Goal: Task Accomplishment & Management: Use online tool/utility

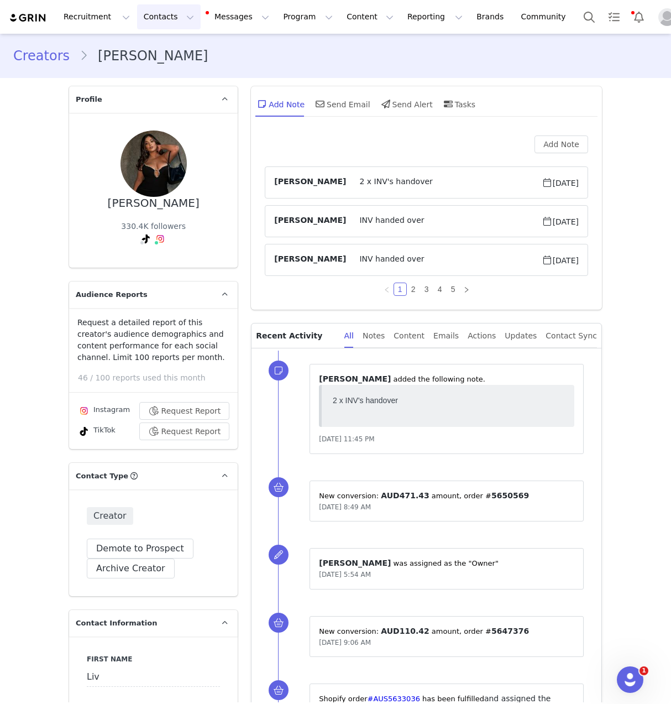
click at [156, 12] on button "Contacts Contacts" at bounding box center [169, 16] width 64 height 25
click at [174, 47] on div "Creators" at bounding box center [173, 49] width 74 height 12
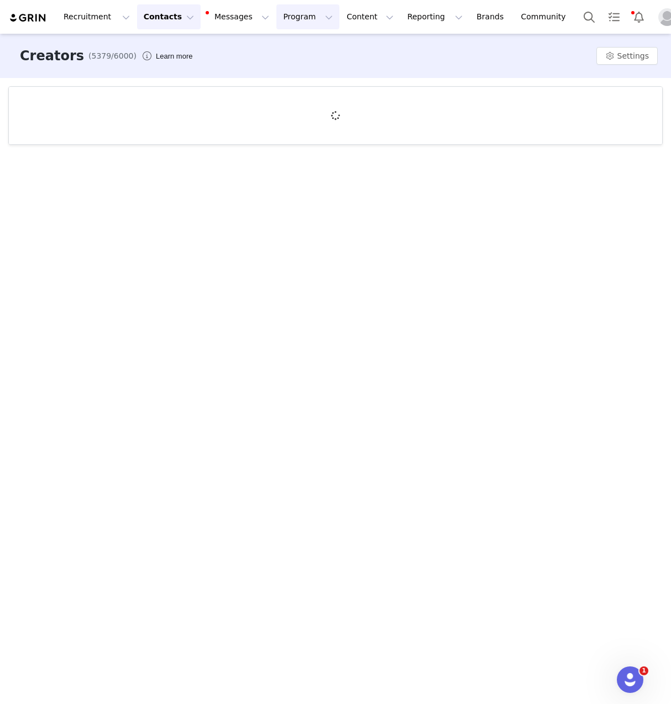
click at [302, 20] on button "Program Program" at bounding box center [307, 16] width 63 height 25
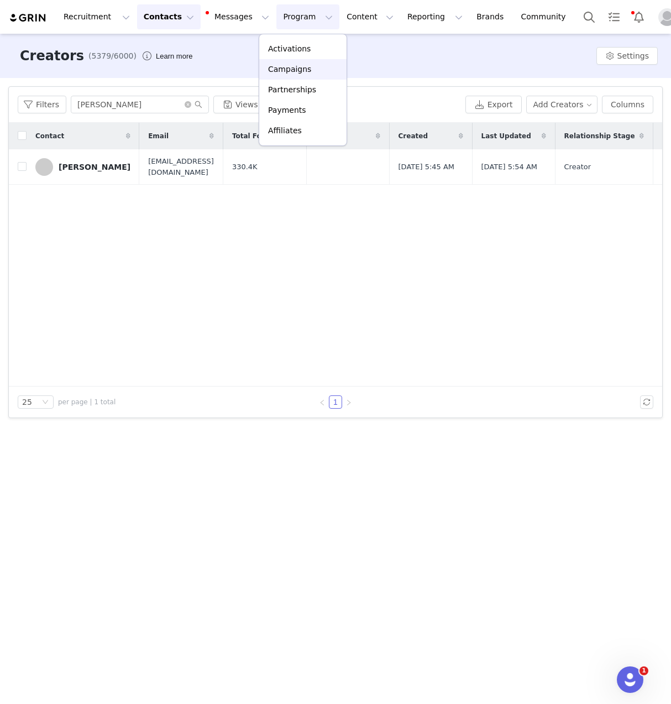
click at [303, 73] on p "Campaigns" at bounding box center [289, 70] width 43 height 12
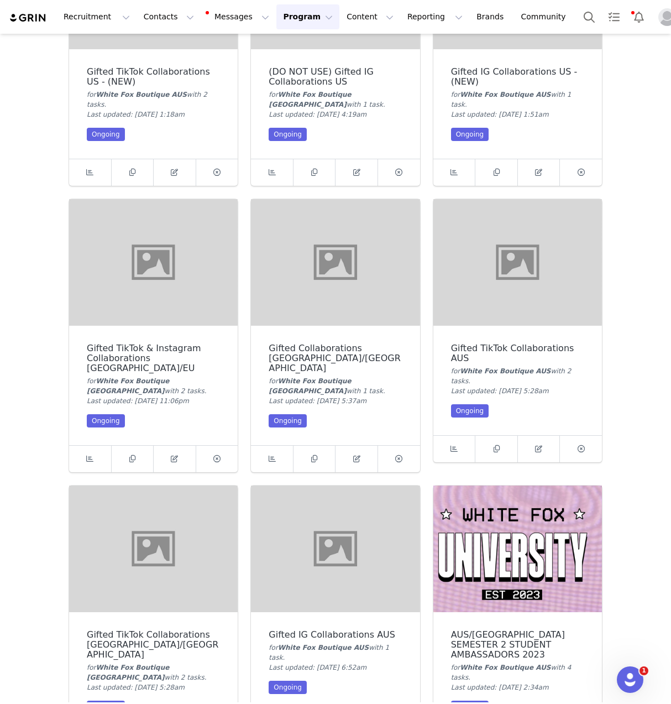
scroll to position [488, 0]
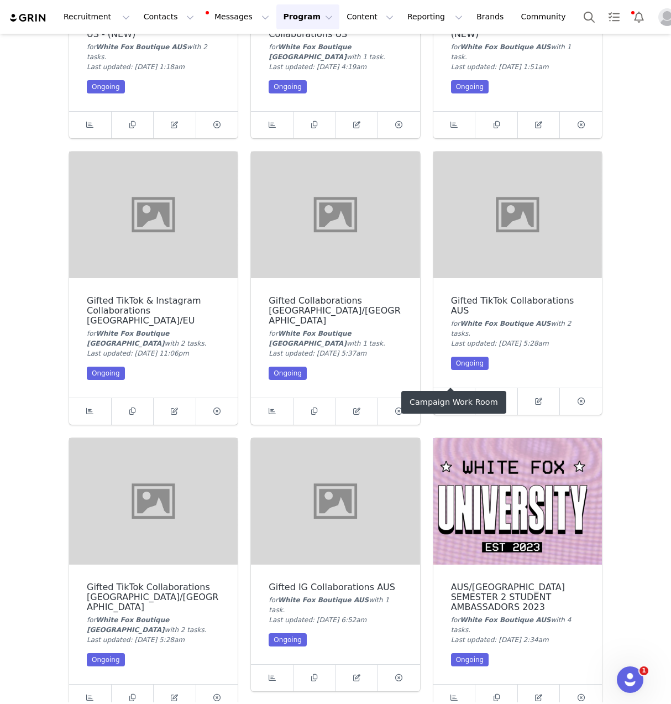
click at [451, 395] on span at bounding box center [453, 401] width 13 height 13
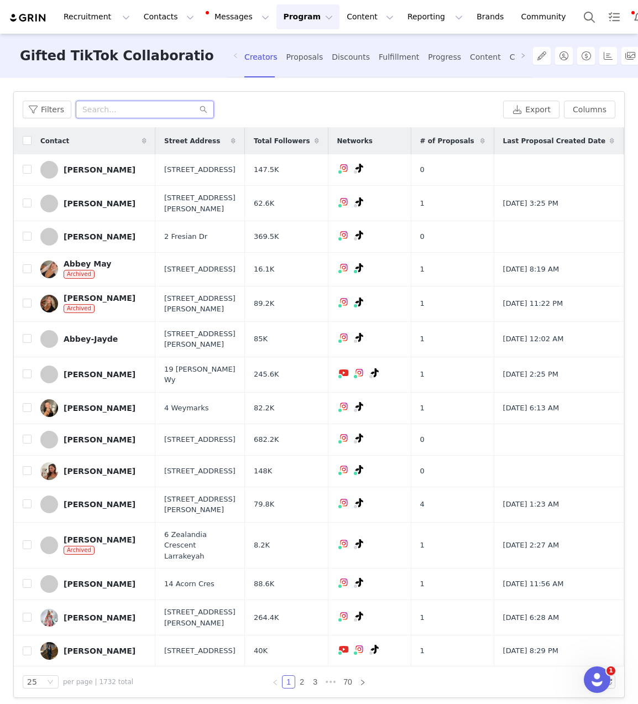
click at [104, 110] on input "text" at bounding box center [145, 110] width 138 height 18
paste input "[PERSON_NAME]"
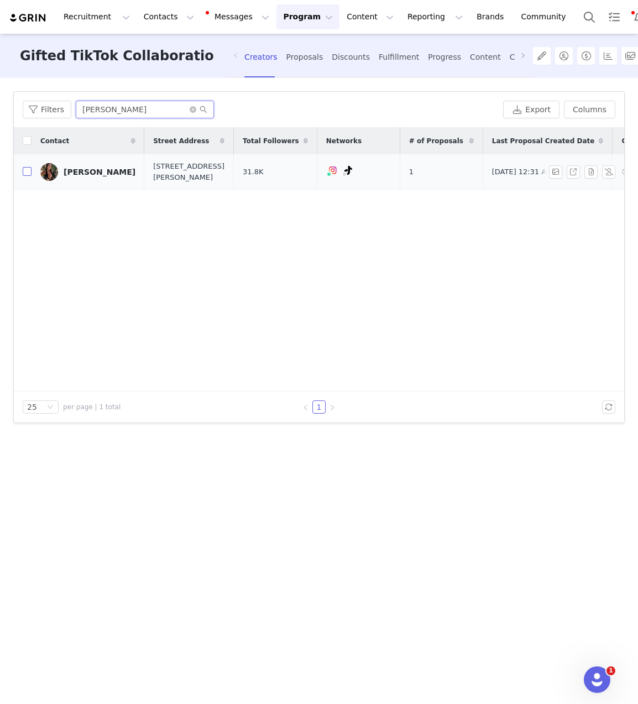
type input "[PERSON_NAME]"
click at [30, 173] on input "checkbox" at bounding box center [27, 171] width 9 height 9
checkbox input "true"
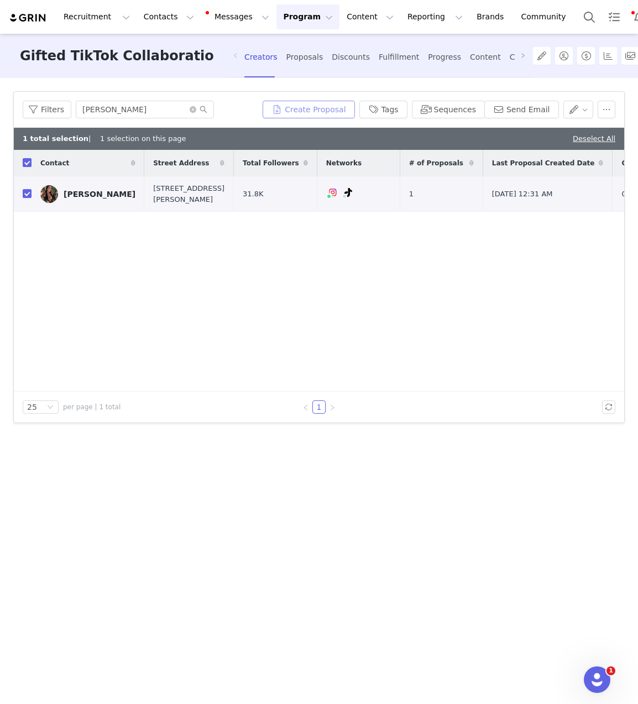
click at [345, 111] on button "Create Proposal" at bounding box center [309, 110] width 92 height 18
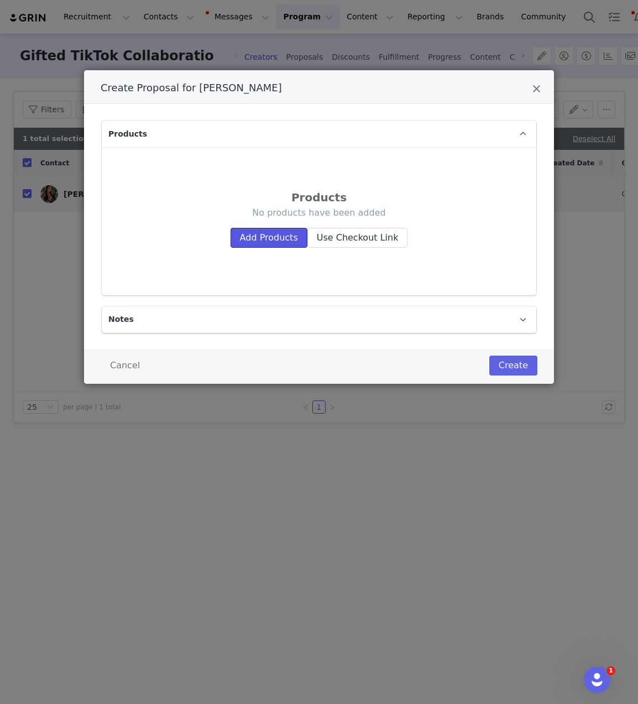
click at [266, 241] on button "Add Products" at bounding box center [269, 238] width 77 height 20
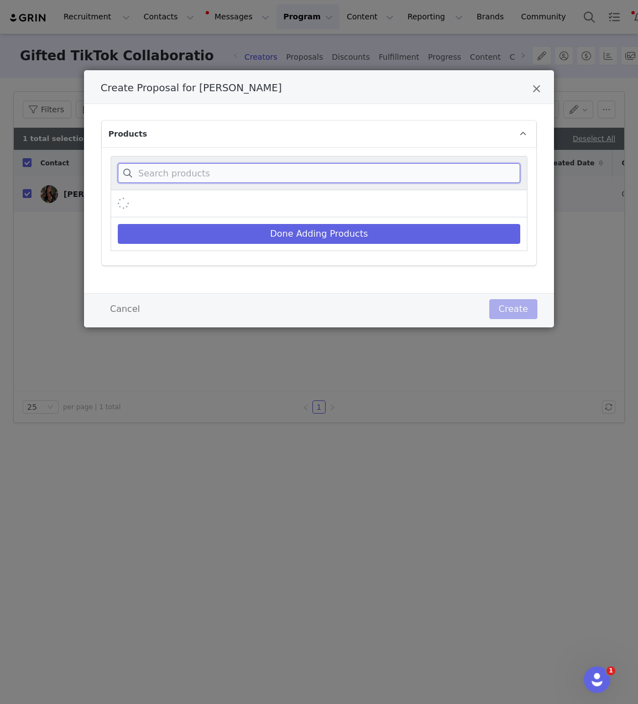
click at [244, 179] on input "Create Proposal for Monet Bitton" at bounding box center [319, 173] width 403 height 20
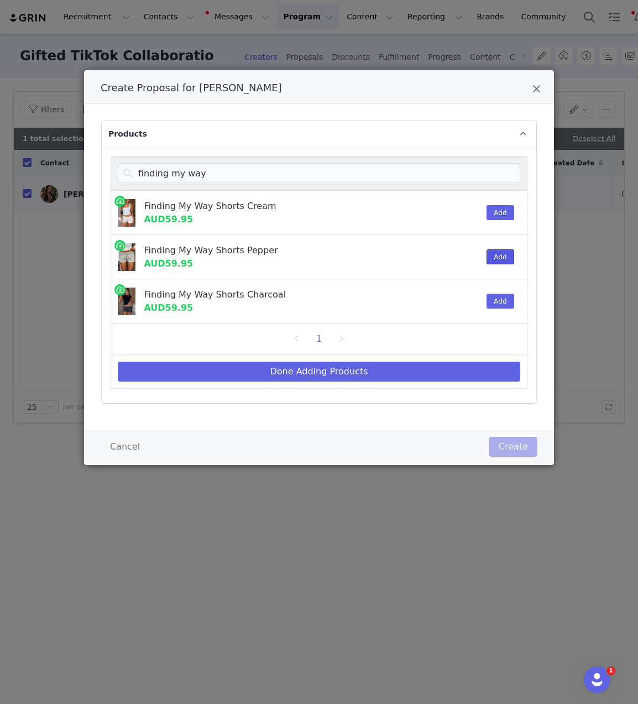
click at [500, 257] on button "Add" at bounding box center [500, 256] width 27 height 15
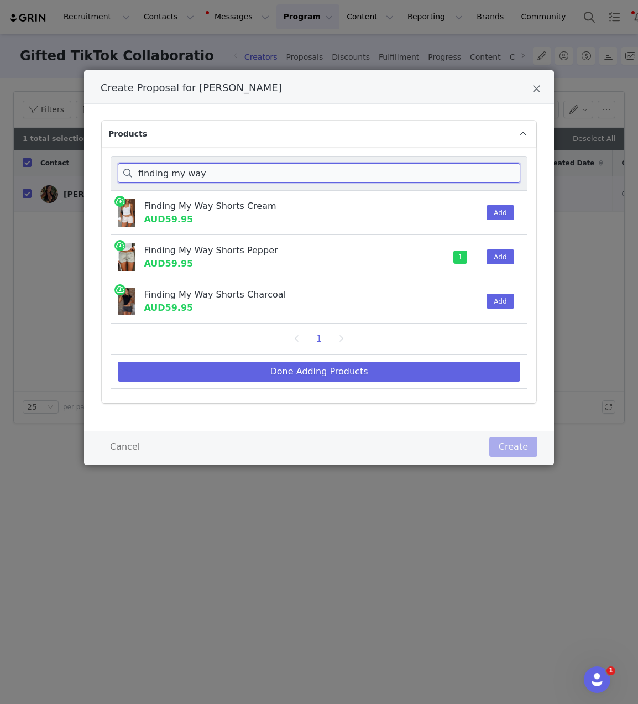
click at [170, 178] on input "finding my way" at bounding box center [319, 173] width 403 height 20
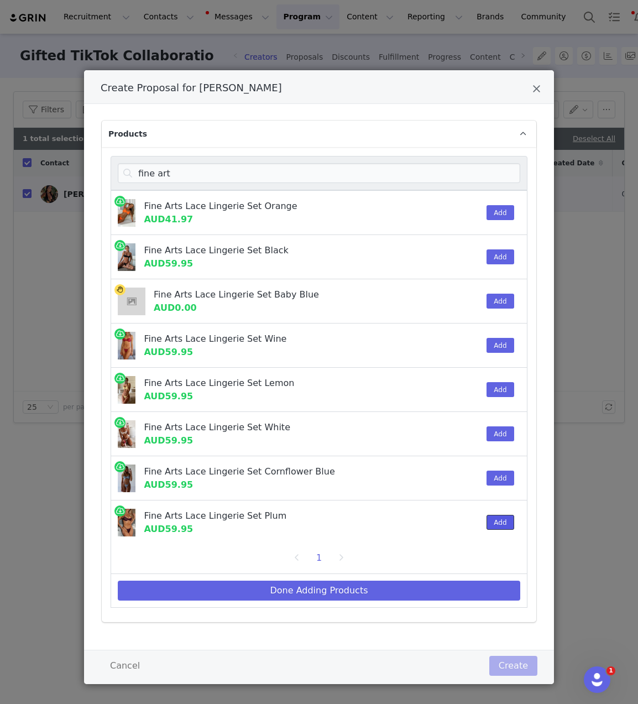
click at [487, 515] on button "Add" at bounding box center [500, 522] width 27 height 15
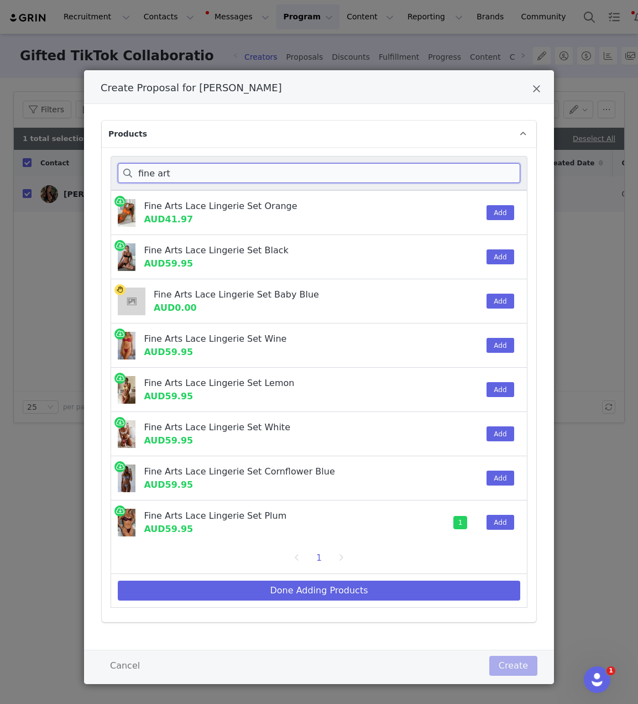
click at [158, 173] on input "fine art" at bounding box center [319, 173] width 403 height 20
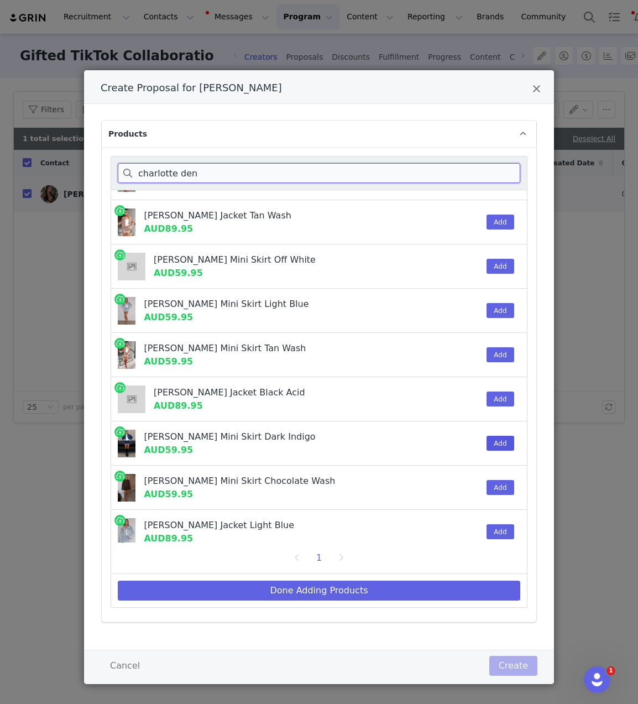
scroll to position [132, 0]
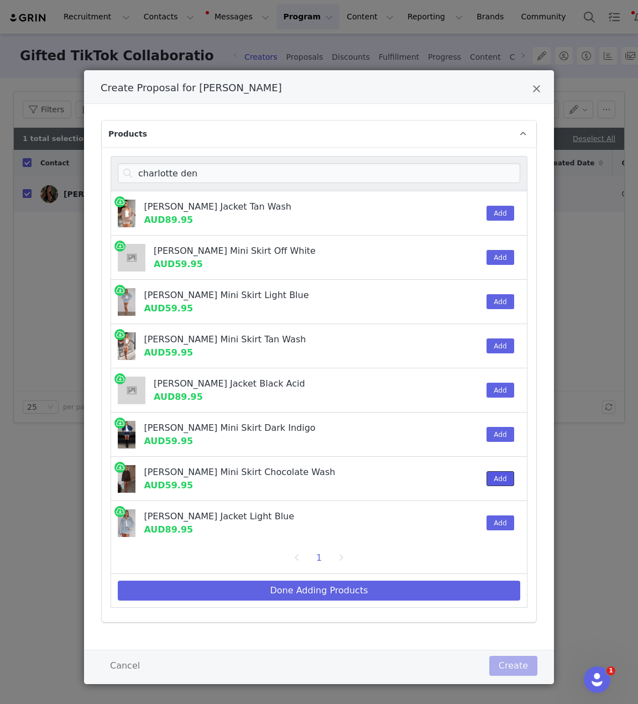
click at [487, 478] on button "Add" at bounding box center [500, 478] width 27 height 15
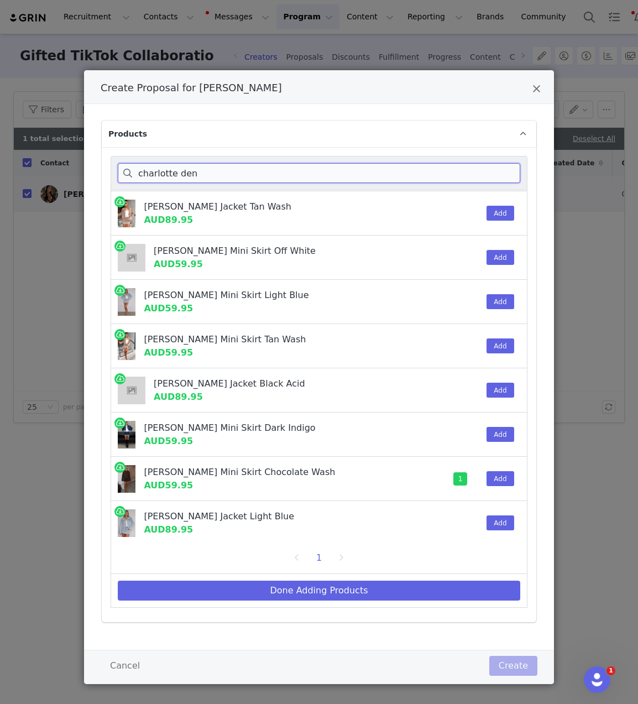
click at [168, 171] on input "charlotte den" at bounding box center [319, 173] width 403 height 20
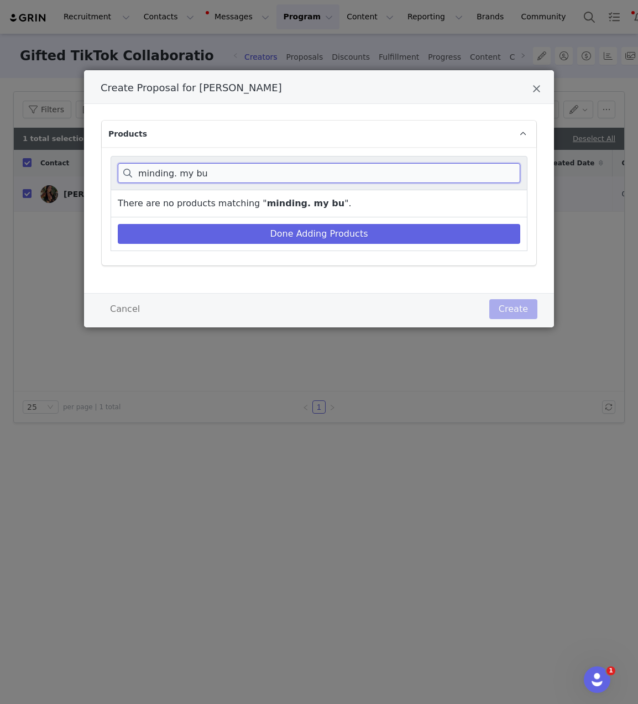
click at [172, 179] on input "minding. my bu" at bounding box center [319, 173] width 403 height 20
click at [173, 171] on input "minding. my bu" at bounding box center [319, 173] width 403 height 20
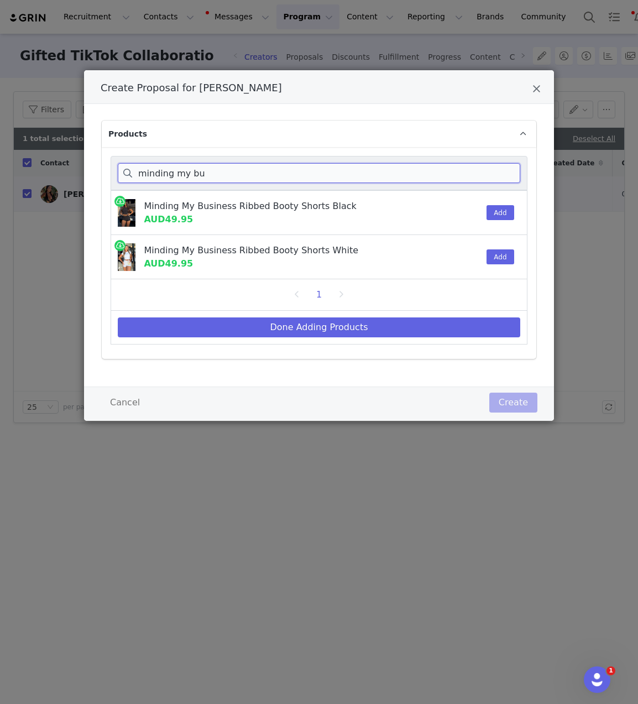
scroll to position [0, 0]
click at [499, 261] on button "Add" at bounding box center [500, 256] width 27 height 15
click at [419, 170] on input "minding my bu" at bounding box center [319, 173] width 403 height 20
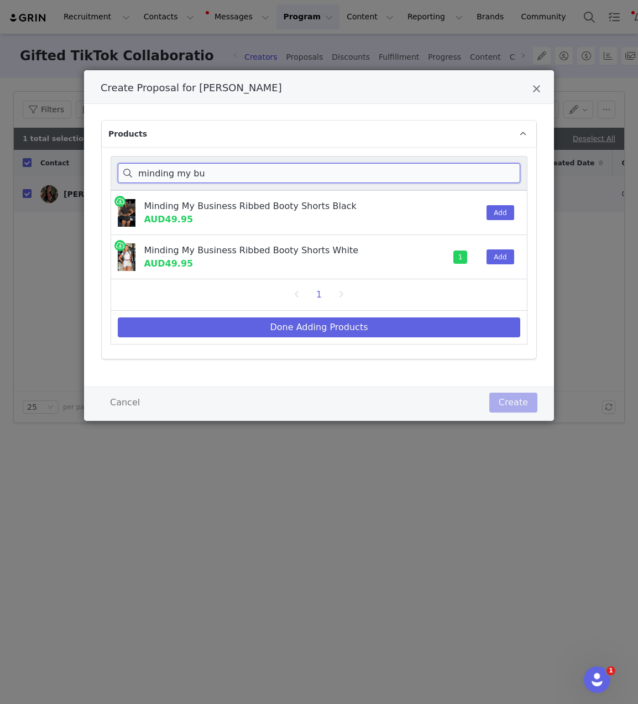
paste input "Hiding Away Wide Leg Sweatpants Dark Camo"
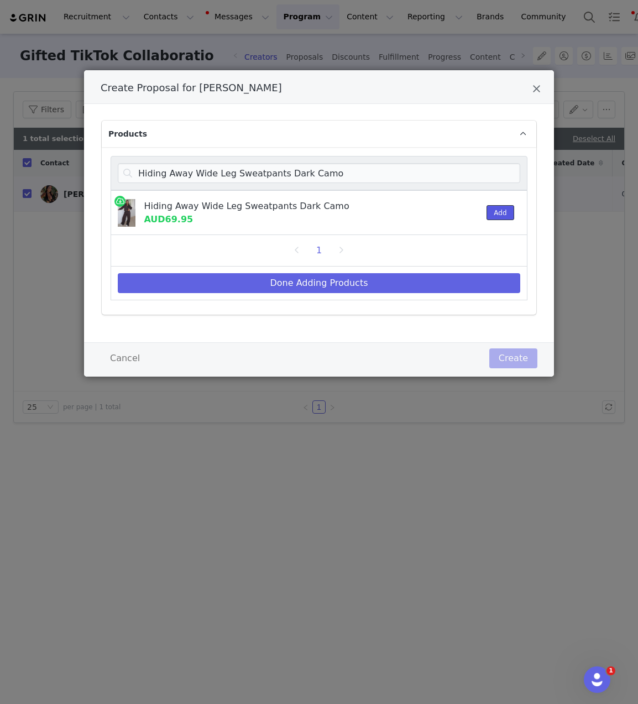
click at [489, 211] on button "Add" at bounding box center [500, 212] width 27 height 15
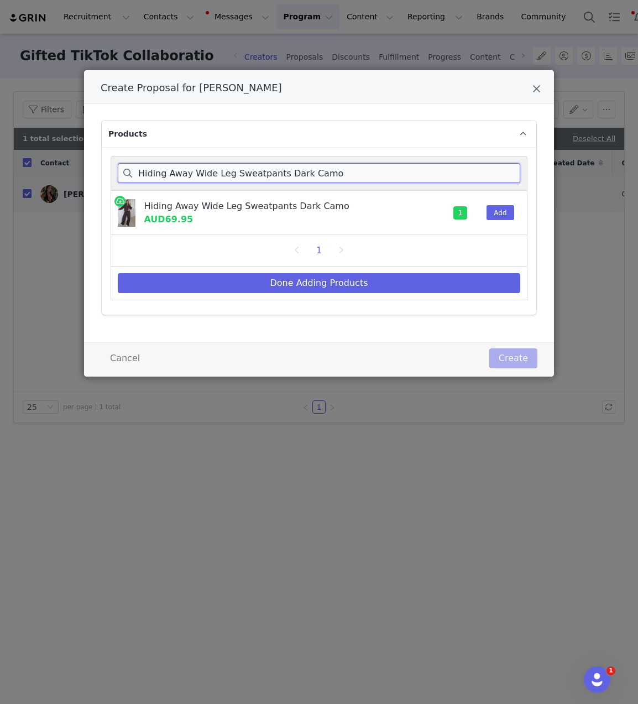
click at [254, 173] on input "Hiding Away Wide Leg Sweatpants Dark Camo" at bounding box center [319, 173] width 403 height 20
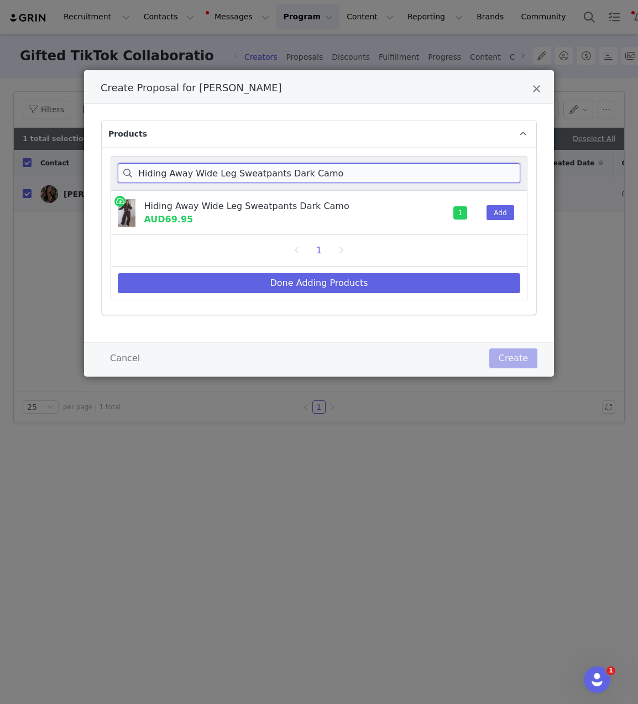
click at [254, 173] on input "Hiding Away Wide Leg Sweatpants Dark Camo" at bounding box center [319, 173] width 403 height 20
paste input "Boxy Zip Front Hoodie"
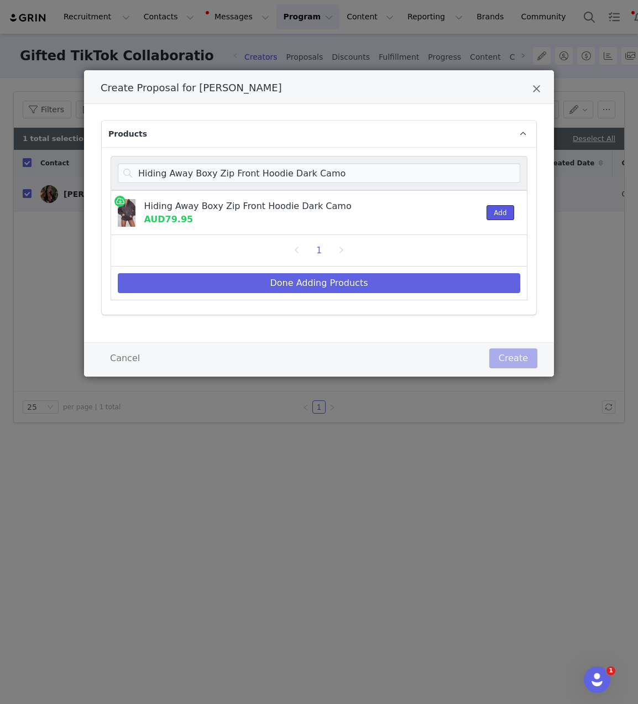
click at [508, 219] on button "Add" at bounding box center [500, 212] width 27 height 15
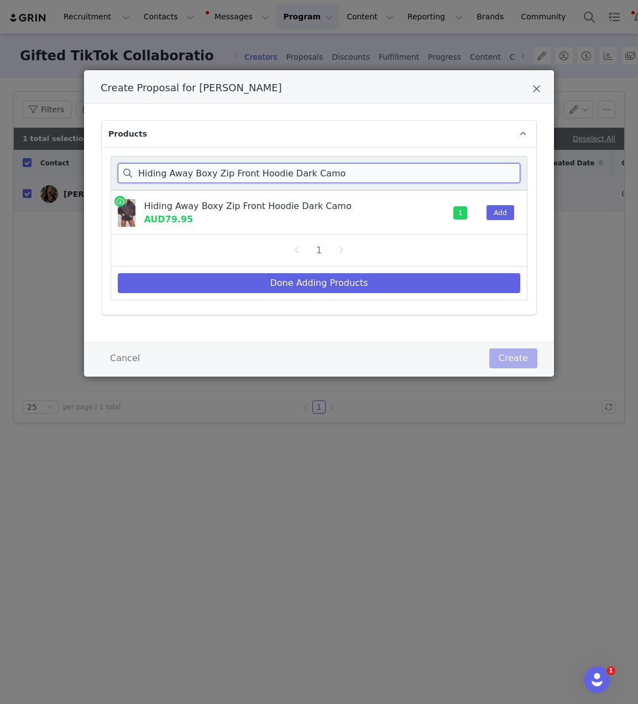
click at [297, 174] on input "Hiding Away Boxy Zip Front Hoodie Dark Camo" at bounding box center [319, 173] width 403 height 20
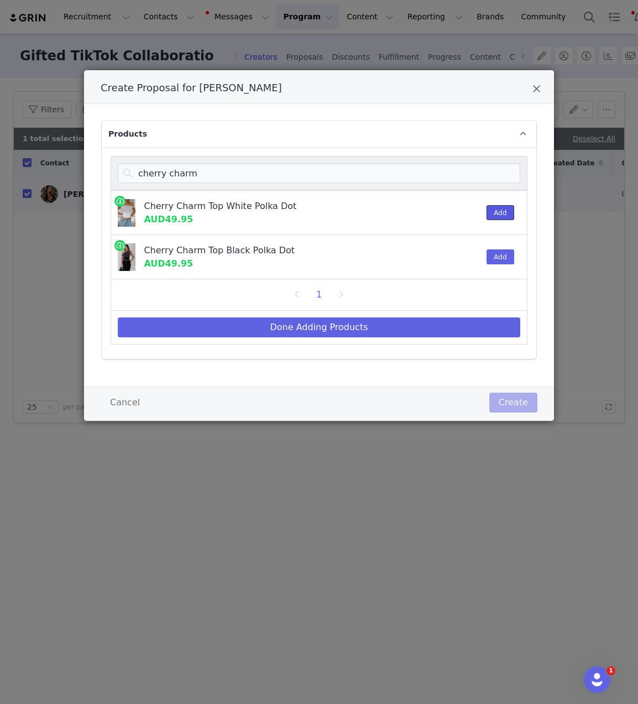
click at [493, 211] on button "Add" at bounding box center [500, 212] width 27 height 15
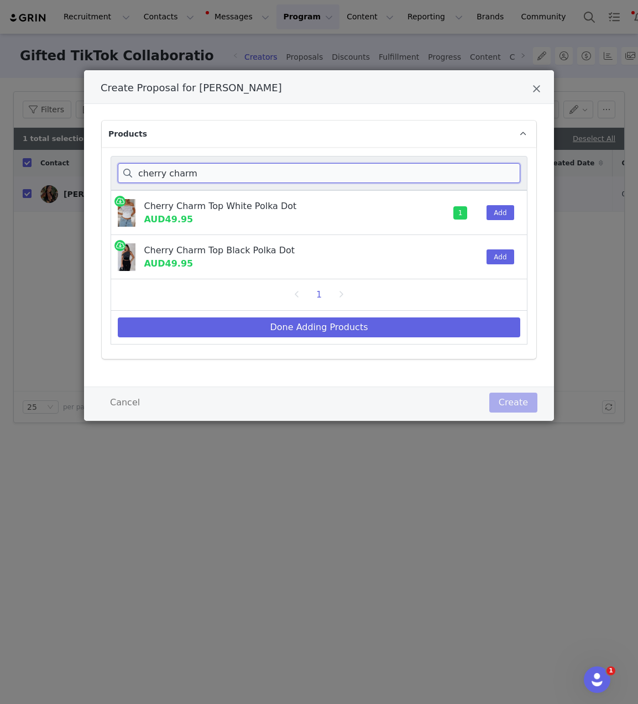
click at [317, 177] on input "cherry charm" at bounding box center [319, 173] width 403 height 20
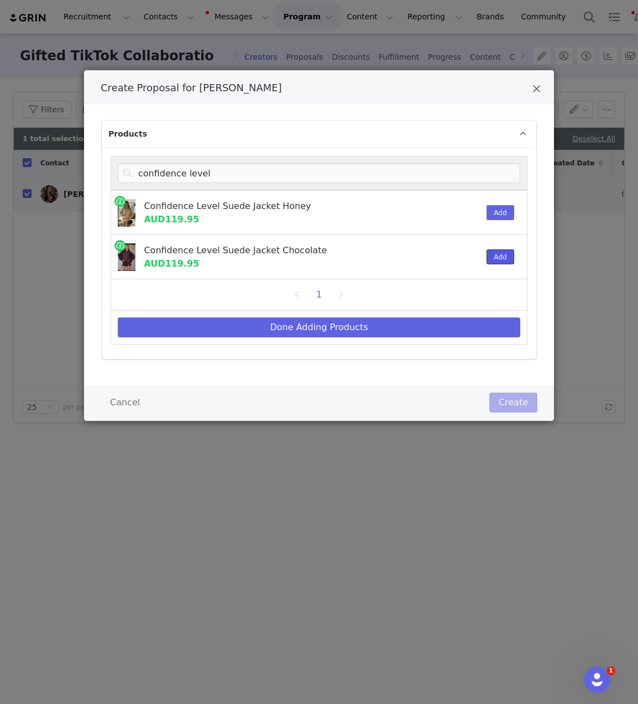
click at [504, 255] on button "Add" at bounding box center [500, 256] width 27 height 15
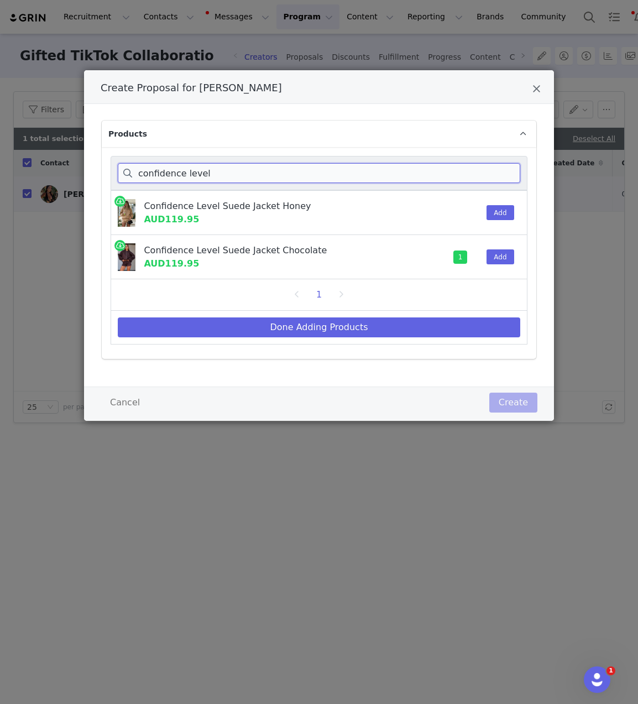
click at [178, 174] on input "confidence level" at bounding box center [319, 173] width 403 height 20
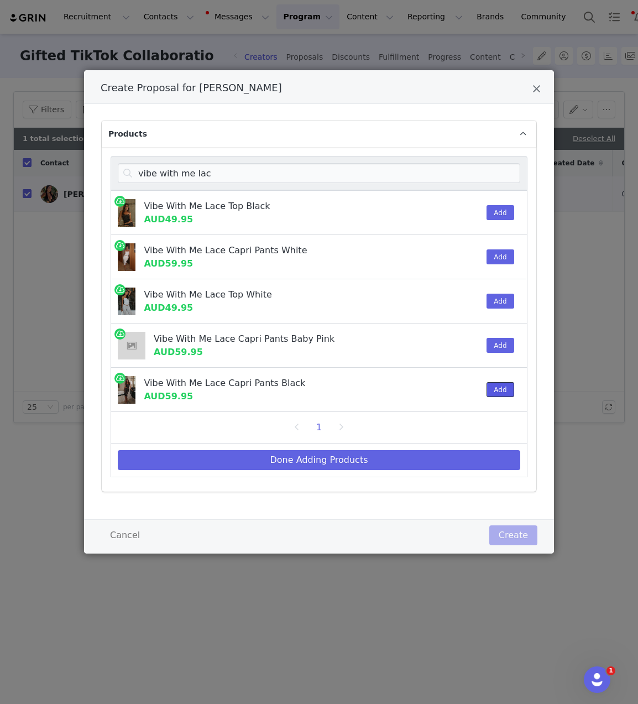
click at [493, 387] on button "Add" at bounding box center [500, 389] width 27 height 15
click at [501, 213] on button "Add" at bounding box center [500, 212] width 27 height 15
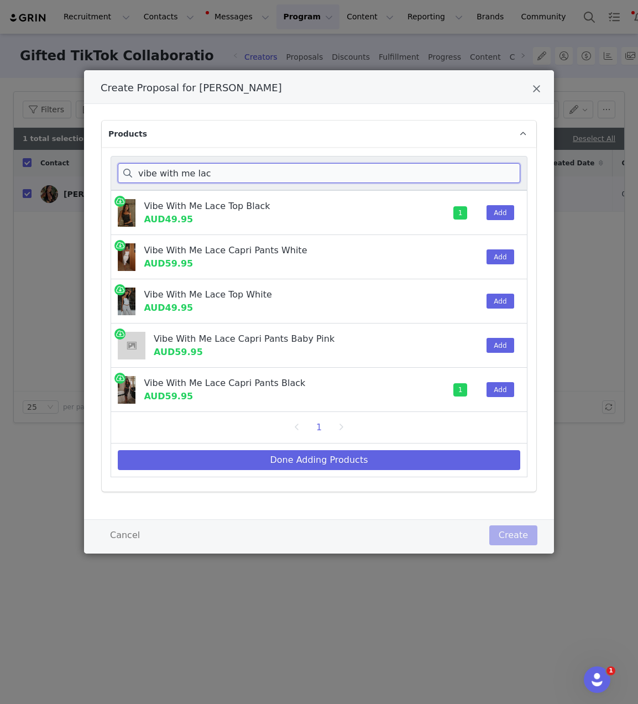
click at [180, 170] on input "vibe with me lac" at bounding box center [319, 173] width 403 height 20
paste input "Only For Tonight Long Sleeve Top Grey Marle"
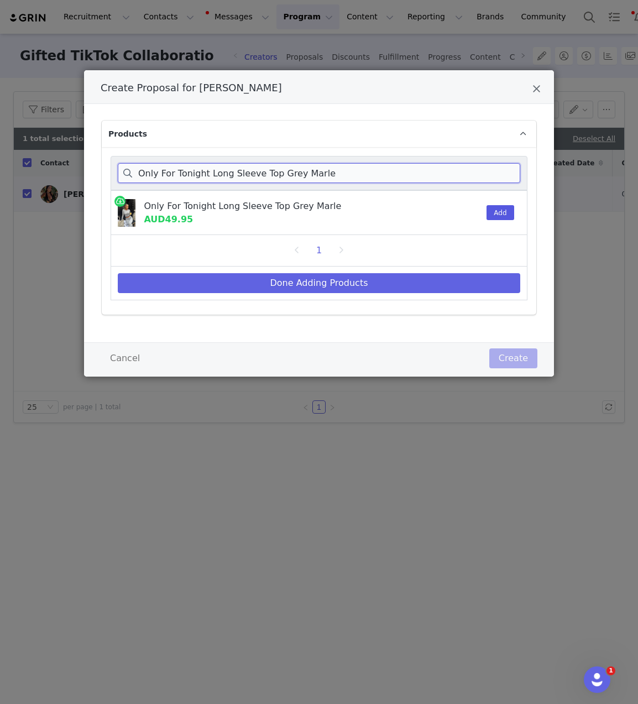
type input "Only For Tonight Long Sleeve Top Grey Marle"
click at [502, 212] on button "Add" at bounding box center [500, 212] width 27 height 15
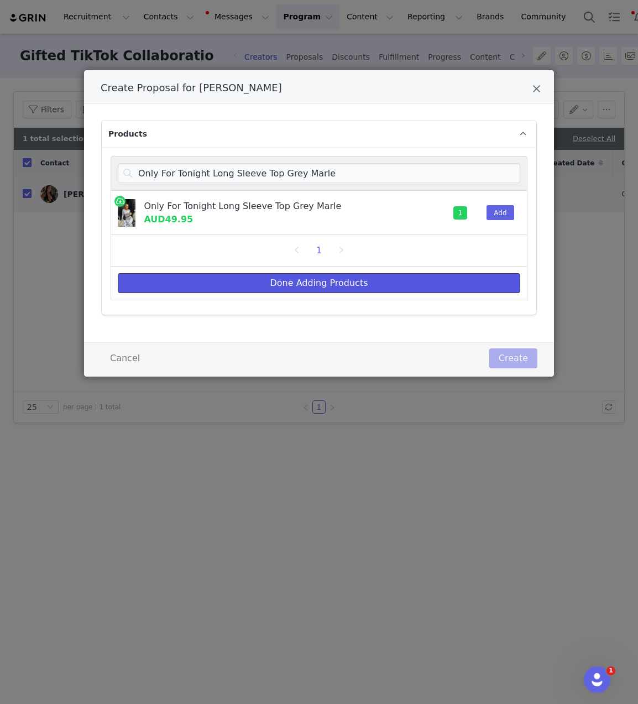
click at [288, 281] on button "Done Adding Products" at bounding box center [319, 283] width 403 height 20
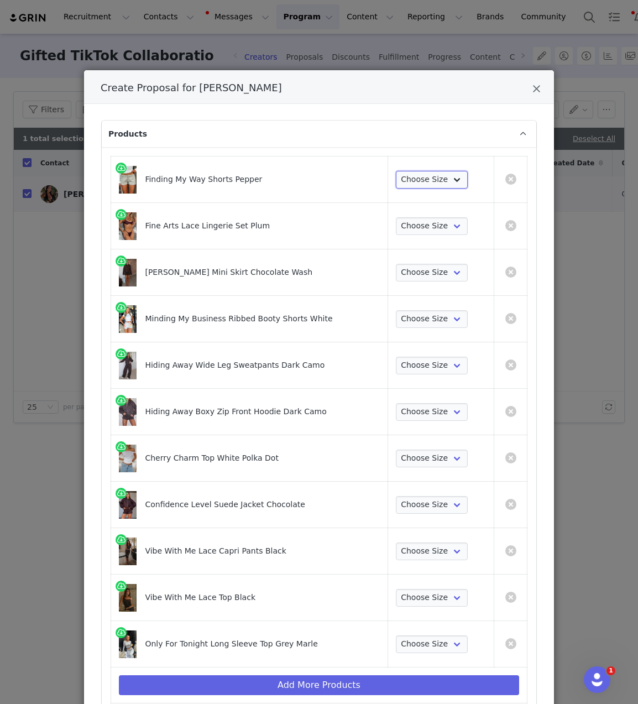
click at [409, 180] on select "Choose Size XXS XS S M L XL" at bounding box center [432, 180] width 72 height 18
select select "28393998"
click at [396, 171] on select "Choose Size XXS XS S M L XL" at bounding box center [432, 180] width 72 height 18
click at [413, 229] on select "Choose Size XXS XS S M L" at bounding box center [432, 226] width 72 height 18
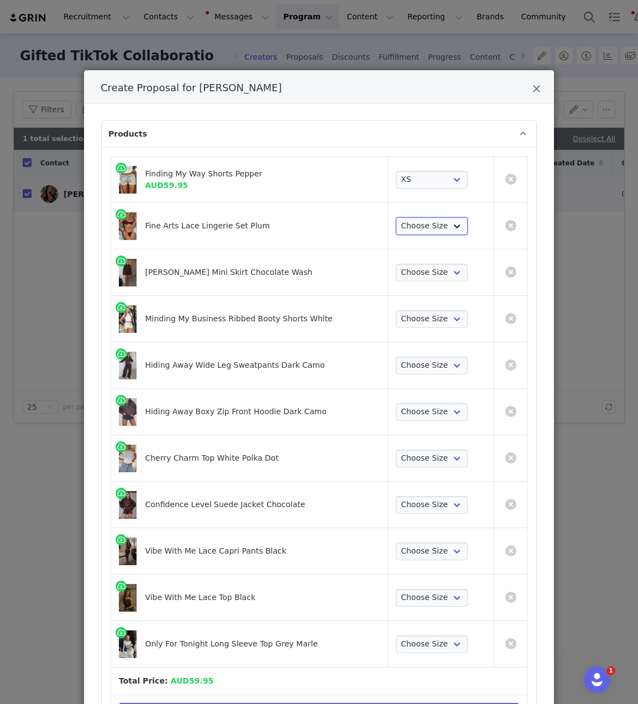
select select "28110014"
click at [396, 217] on select "Choose Size XXS XS S M L" at bounding box center [432, 226] width 72 height 18
click at [404, 276] on select "Choose Size XXS XS S M L XL" at bounding box center [432, 273] width 72 height 18
click at [396, 264] on select "Choose Size XXS XS S M L XL" at bounding box center [432, 273] width 72 height 18
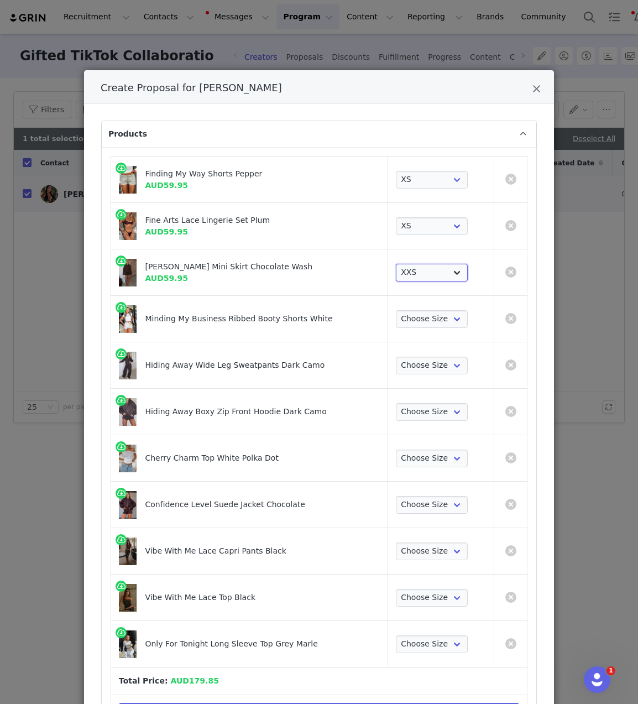
click at [411, 271] on select "Choose Size XXS XS S M L XL" at bounding box center [432, 273] width 72 height 18
select select "28162404"
click at [396, 264] on select "Choose Size XXS XS S M L XL" at bounding box center [432, 273] width 72 height 18
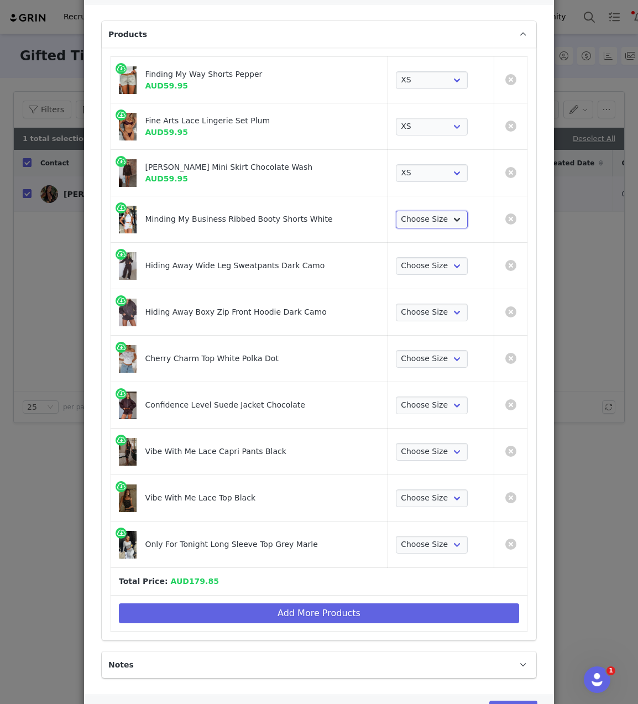
click at [411, 218] on select "Choose Size XS XXS S M L XL" at bounding box center [432, 220] width 72 height 18
select select "9189937"
click at [396, 211] on select "Choose Size XS XXS S M L XL" at bounding box center [432, 220] width 72 height 18
click at [414, 268] on select "Choose Size 3XS XXS XS S M L XL" at bounding box center [432, 266] width 72 height 18
select select "28268435"
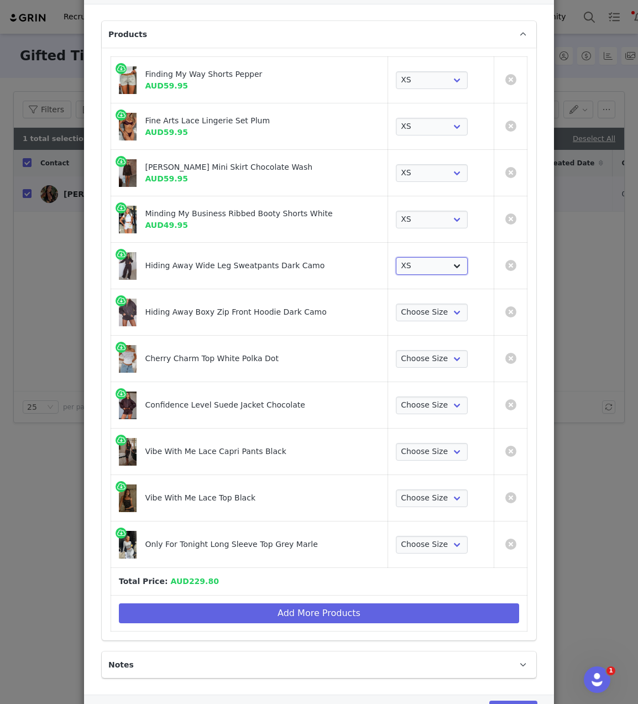
click at [396, 257] on select "Choose Size 3XS XXS XS S M L XL" at bounding box center [432, 266] width 72 height 18
click at [412, 308] on select "Choose Size 3XS/XXS XXS/XS XS/S S/M M/L L/XL" at bounding box center [432, 313] width 72 height 18
select select "28269439"
click at [396, 304] on select "Choose Size 3XS/XXS XXS/XS XS/S S/M M/L L/XL" at bounding box center [432, 313] width 72 height 18
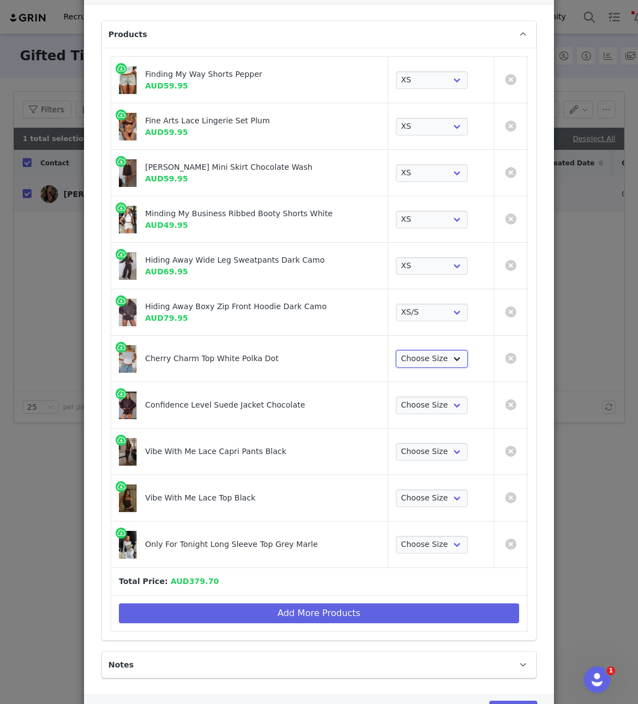
click at [451, 360] on select "Choose Size XXS XS S M L XL" at bounding box center [432, 359] width 72 height 18
select select "28268536"
click at [396, 350] on select "Choose Size XXS XS S M L XL" at bounding box center [432, 359] width 72 height 18
click at [447, 410] on select "Choose Size XXS/XS XS/S S/M M/L L/XL" at bounding box center [432, 405] width 72 height 18
select select "27332884"
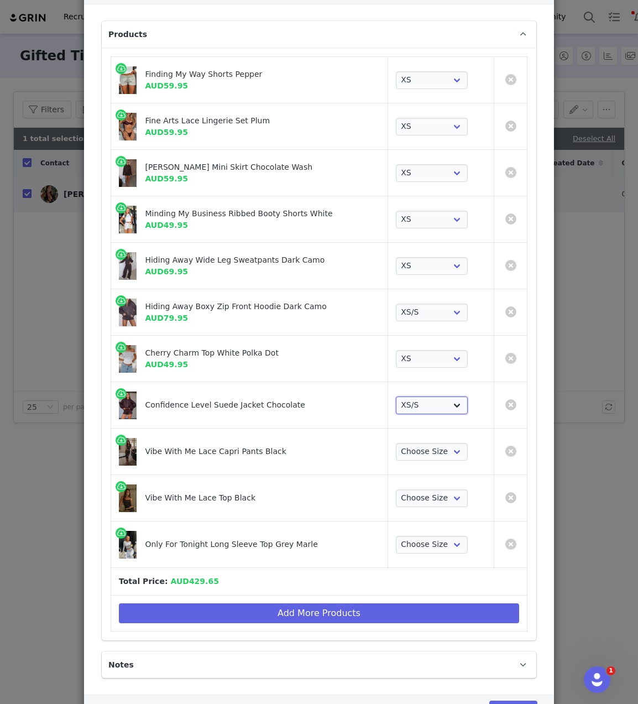
click at [396, 396] on select "Choose Size XXS/XS XS/S S/M M/L L/XL" at bounding box center [432, 405] width 72 height 18
click at [432, 454] on select "Choose Size XXS XS S M L XL" at bounding box center [432, 452] width 72 height 18
select select "26085976"
click at [396, 443] on select "Choose Size XXS XS S M L XL" at bounding box center [432, 452] width 72 height 18
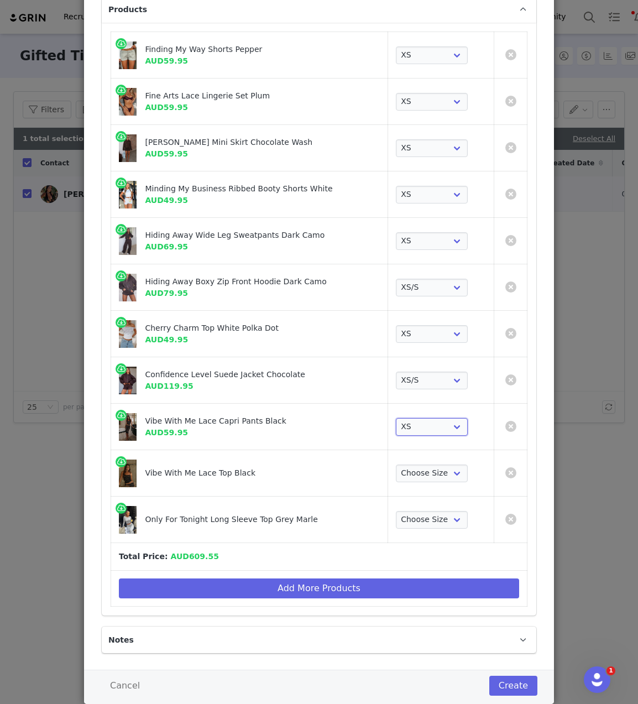
scroll to position [129, 0]
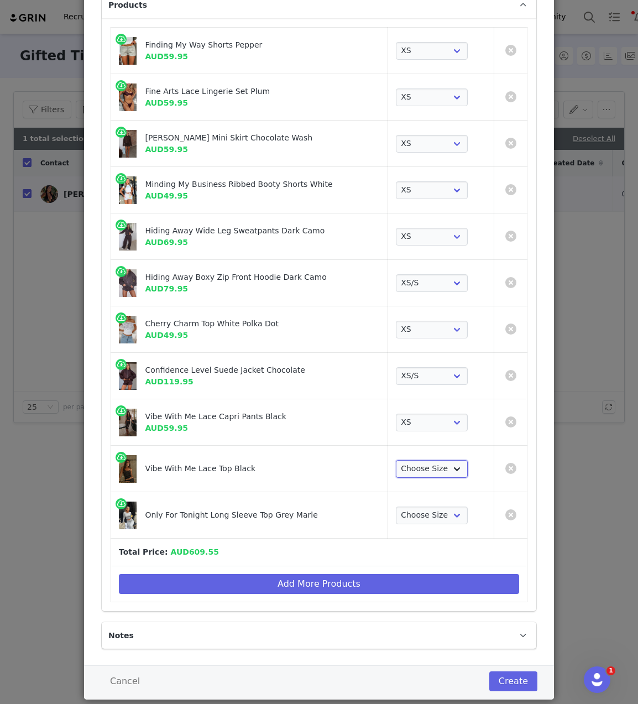
click at [414, 466] on select "Choose Size XXS XS S M L XL" at bounding box center [432, 469] width 72 height 18
select select "26086323"
click at [396, 460] on select "Choose Size XXS XS S M L XL" at bounding box center [432, 469] width 72 height 18
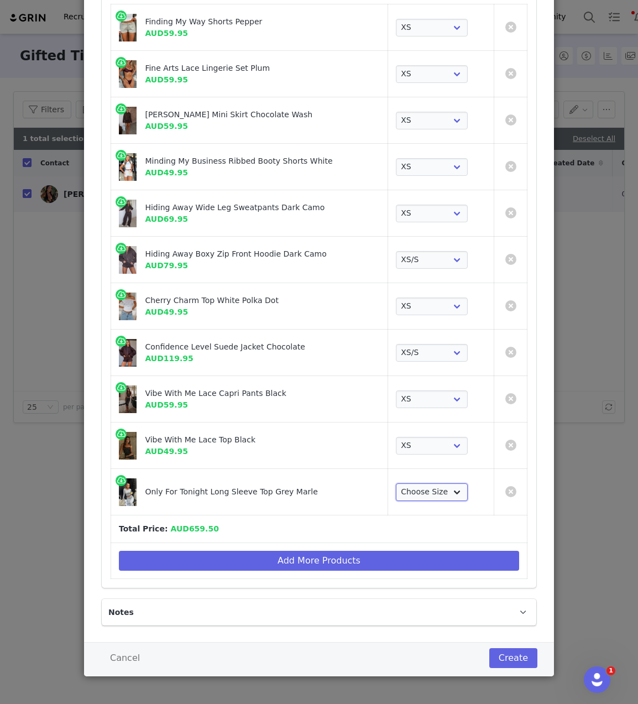
click at [422, 487] on select "Choose Size XS XXS S M L XL" at bounding box center [432, 492] width 72 height 18
select select "16582423"
click at [396, 483] on select "Choose Size XS XXS S M L XL" at bounding box center [432, 492] width 72 height 18
click at [518, 657] on button "Create" at bounding box center [513, 658] width 48 height 20
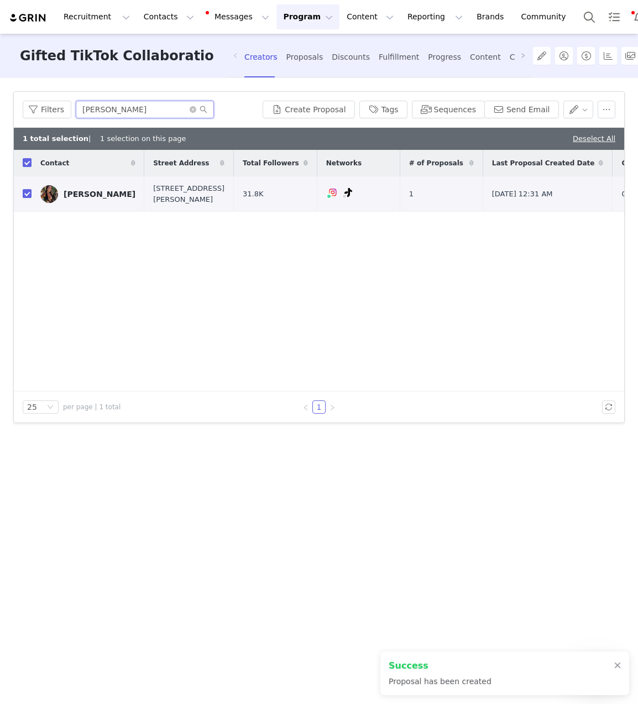
click at [137, 108] on input "[PERSON_NAME]" at bounding box center [145, 110] width 138 height 18
click at [137, 107] on input "[PERSON_NAME]" at bounding box center [145, 110] width 138 height 18
click at [412, 58] on div "Creators Proposals Discounts Fulfillment Progress Content Conversions Reporting…" at bounding box center [447, 57] width 406 height 29
click at [393, 57] on div "Fulfillment" at bounding box center [399, 57] width 40 height 29
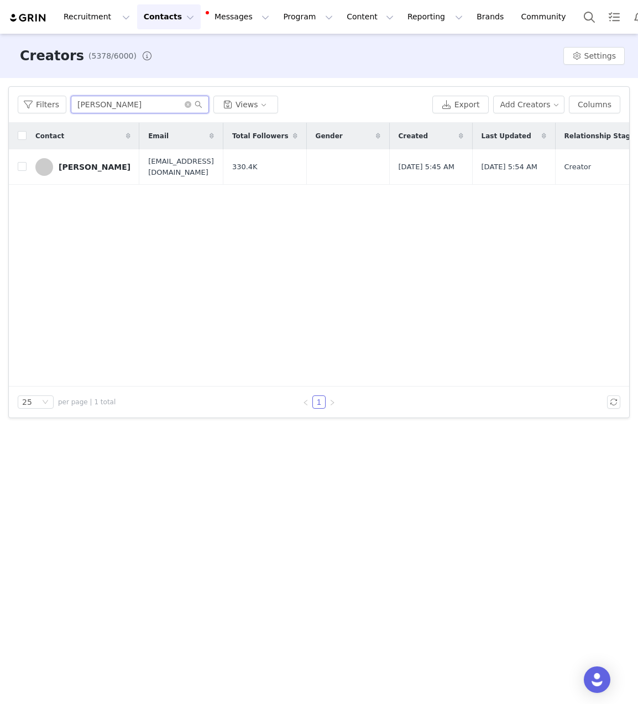
click at [125, 112] on input "[PERSON_NAME]" at bounding box center [140, 105] width 138 height 18
click at [125, 106] on input "[PERSON_NAME]" at bounding box center [140, 105] width 138 height 18
paste input "Jasmine Tavares"
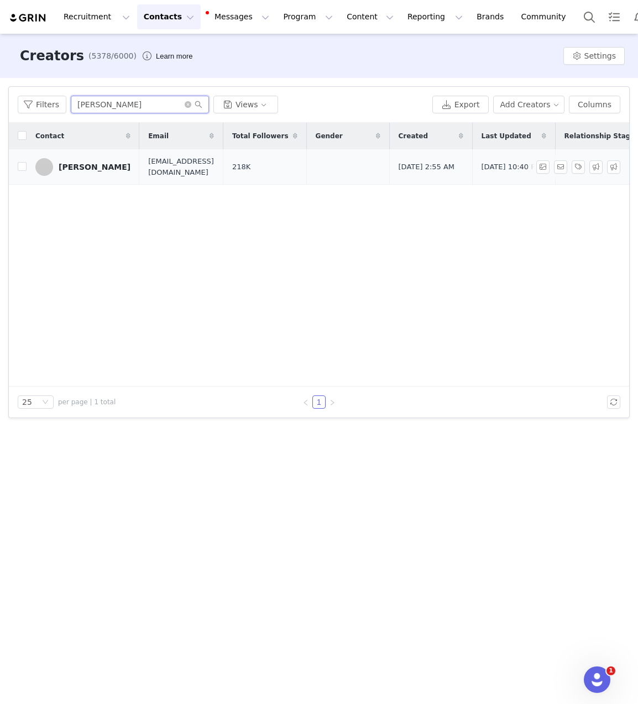
type input "Jasmine Tavares"
click at [74, 158] on link "Jasmine Tavares" at bounding box center [82, 167] width 95 height 18
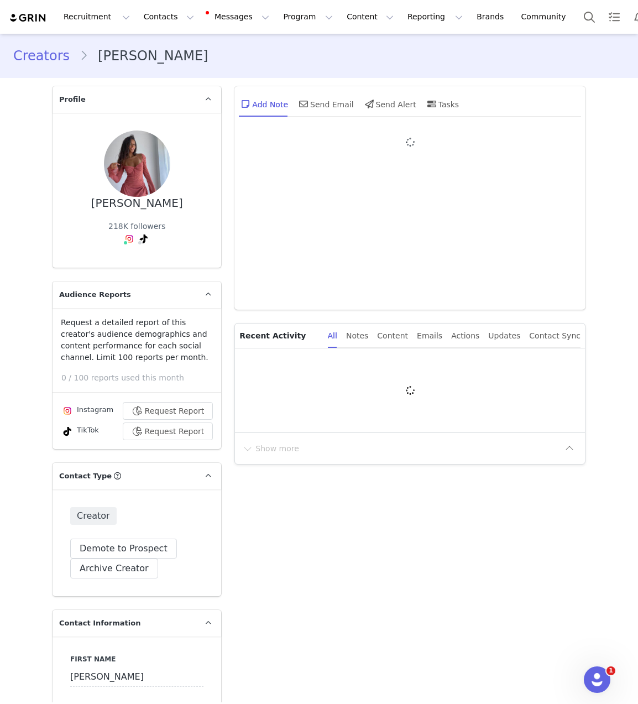
type input "+1 ([GEOGRAPHIC_DATA])"
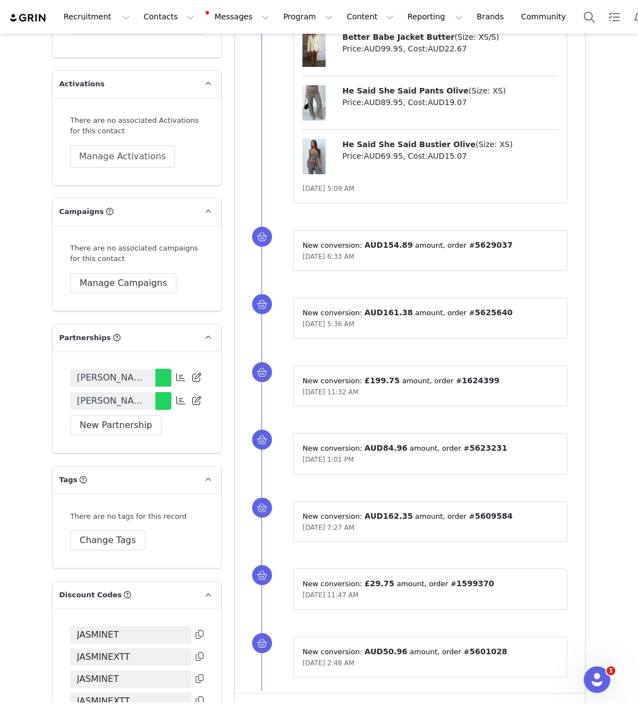
scroll to position [2411, 0]
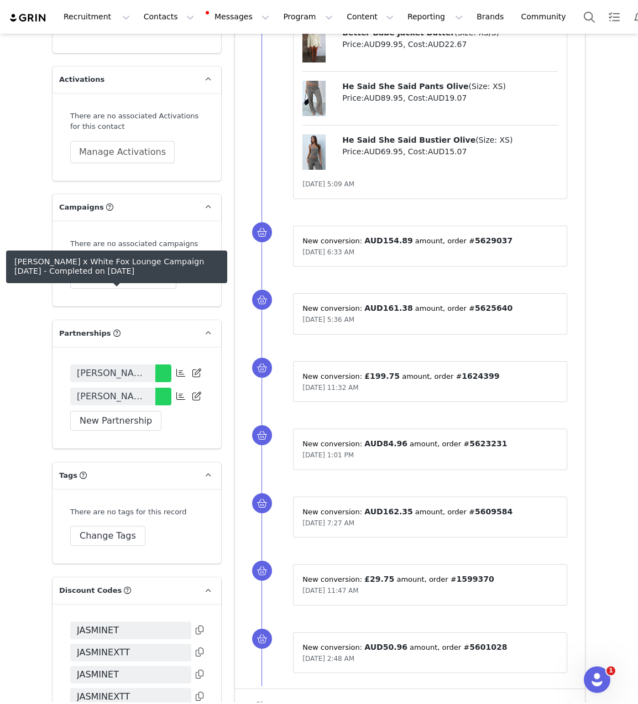
click at [134, 390] on span "Jasmine Tavares x White Fox Lounge Campaign July 2025" at bounding box center [113, 396] width 72 height 13
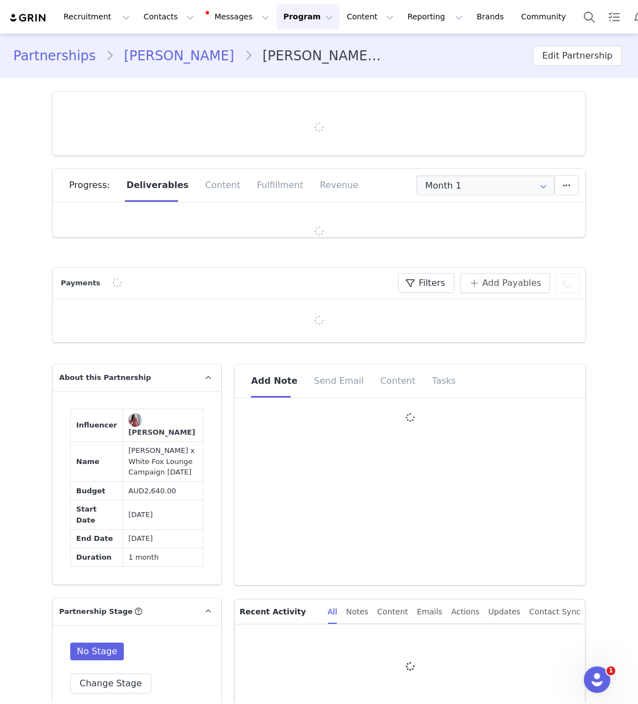
type input "+1 ([GEOGRAPHIC_DATA])"
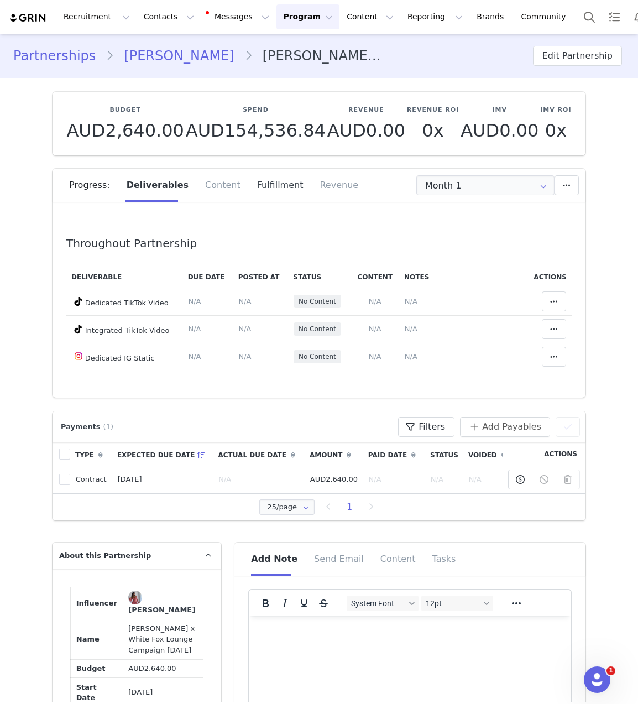
click at [268, 183] on div "Fulfillment" at bounding box center [280, 185] width 63 height 33
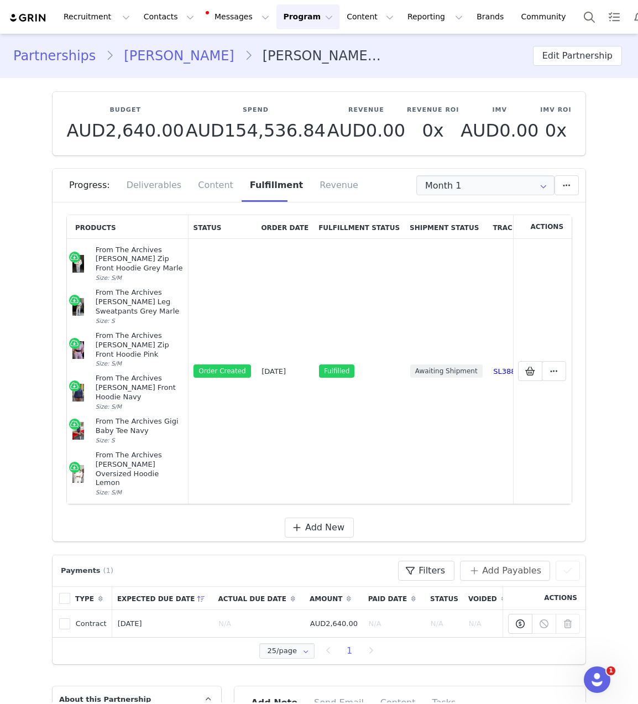
scroll to position [3, 0]
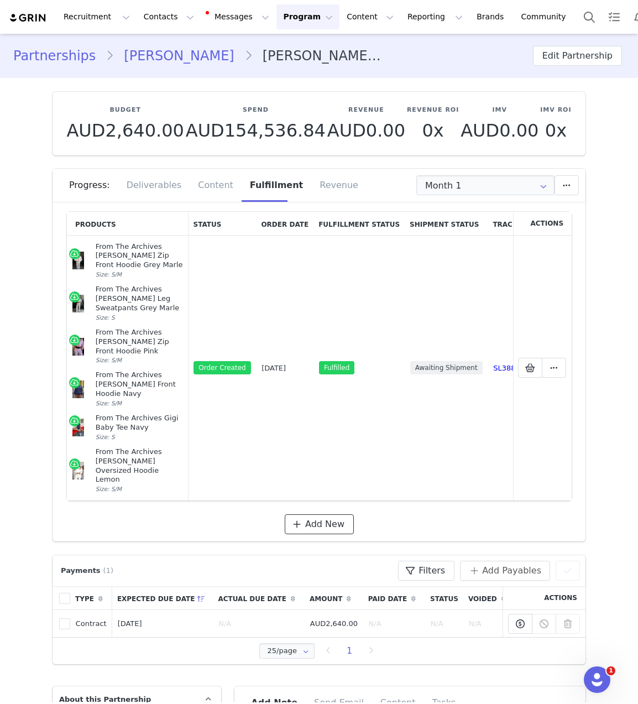
click at [305, 518] on span "Add New" at bounding box center [324, 524] width 39 height 13
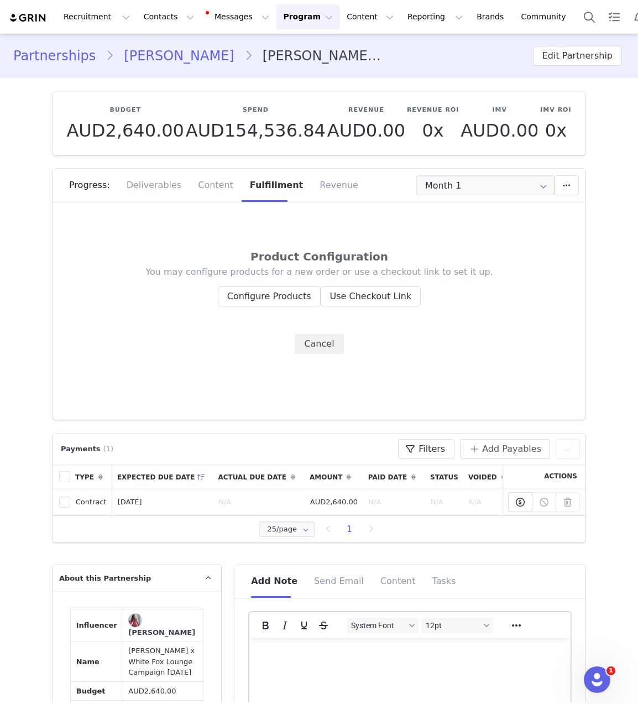
scroll to position [0, 0]
click at [282, 296] on button "Configure Products" at bounding box center [269, 296] width 103 height 20
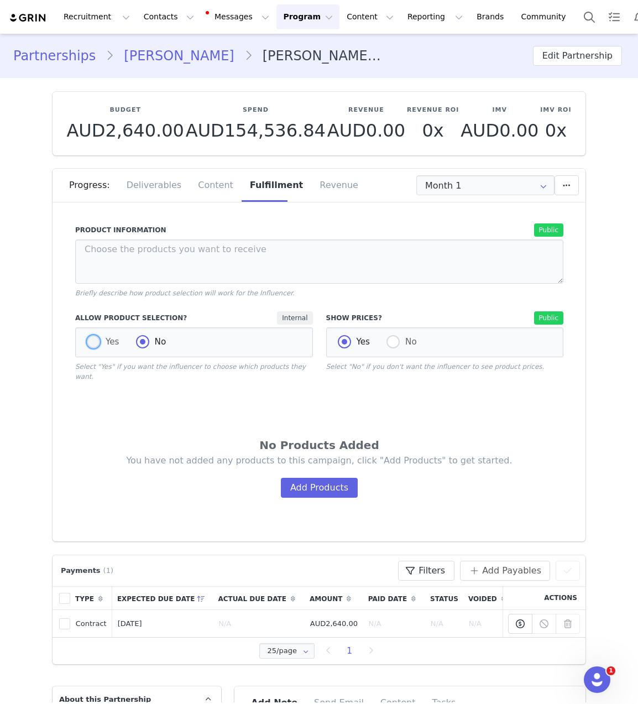
click at [103, 349] on label "Yes" at bounding box center [103, 342] width 33 height 14
click at [100, 349] on input "Yes" at bounding box center [93, 342] width 13 height 14
radio input "true"
radio input "false"
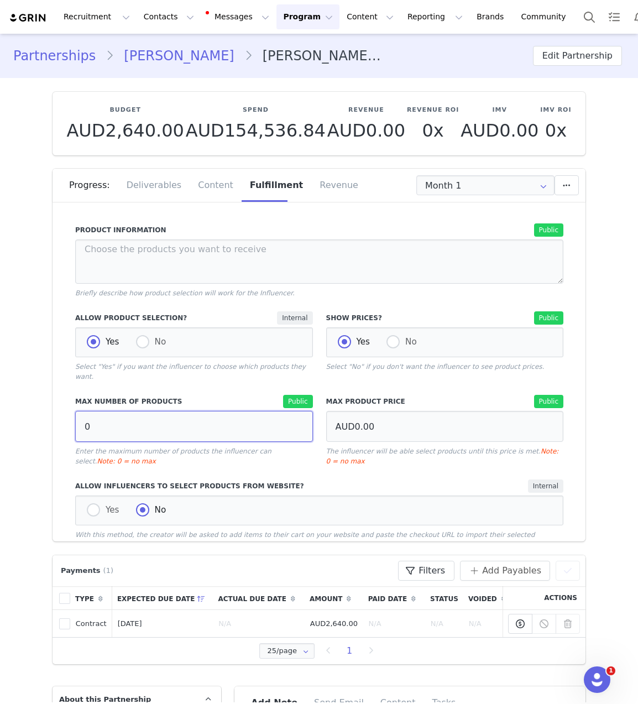
drag, startPoint x: 99, startPoint y: 417, endPoint x: 142, endPoint y: 434, distance: 46.4
click at [142, 434] on input "0" at bounding box center [194, 426] width 238 height 31
type input "10"
click at [274, 389] on div "Max Number of Products Public 10 Enter the maximum number of products the influ…" at bounding box center [194, 430] width 251 height 85
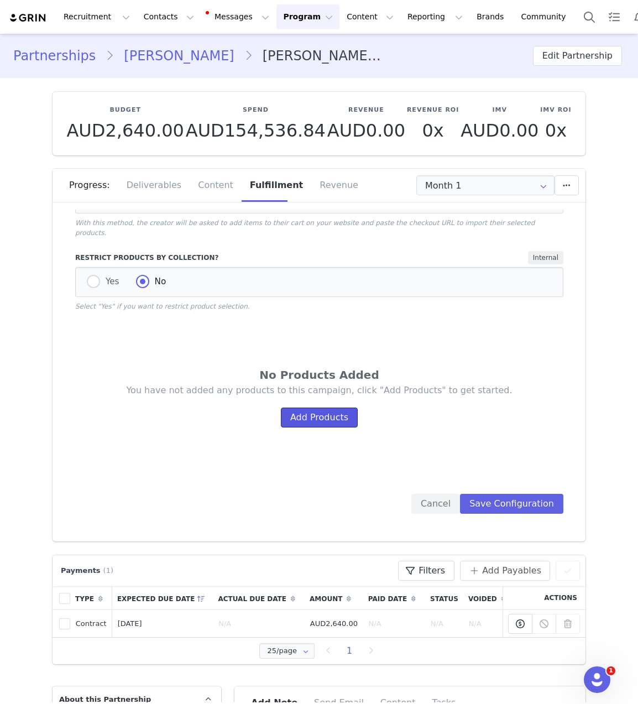
click at [316, 408] on button "Add Products" at bounding box center [319, 417] width 77 height 20
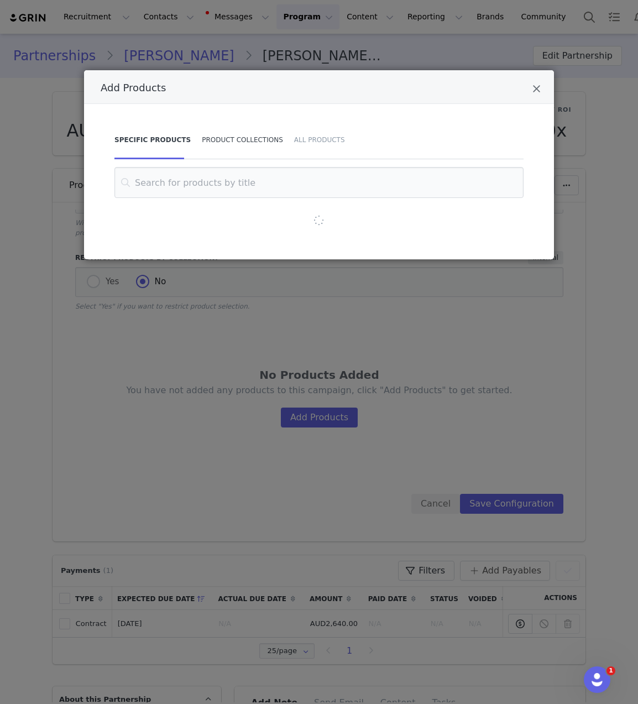
click at [259, 133] on div "Product Collections" at bounding box center [242, 140] width 92 height 39
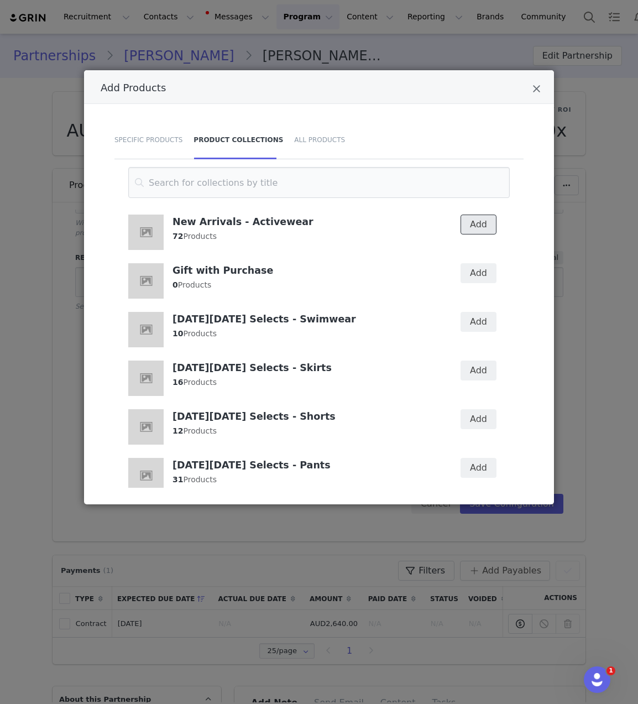
click at [472, 228] on button "Add" at bounding box center [479, 225] width 36 height 20
click at [539, 91] on icon "Close" at bounding box center [536, 88] width 8 height 11
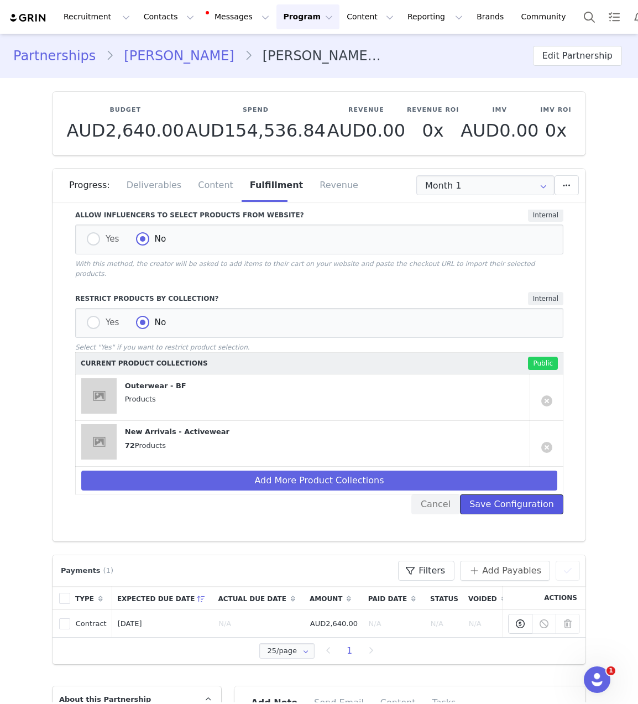
click at [515, 500] on button "Save Configuration" at bounding box center [511, 504] width 103 height 20
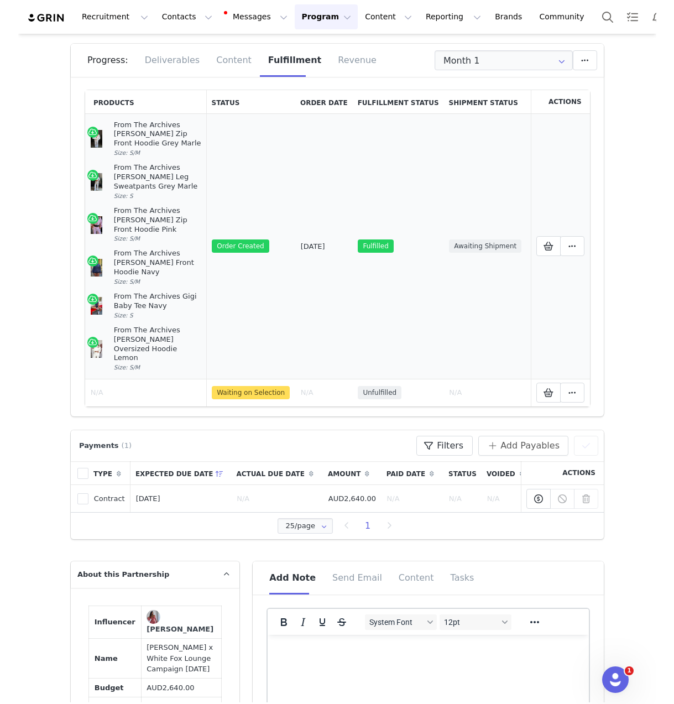
scroll to position [222, 0]
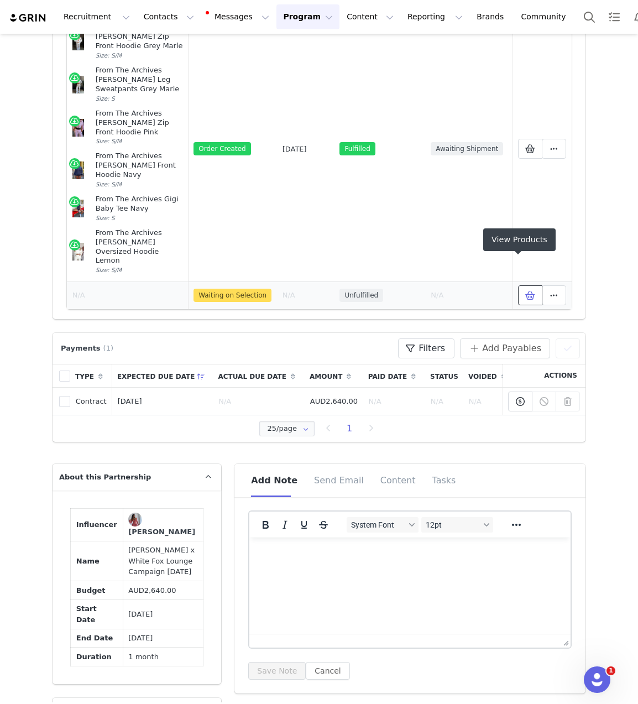
click at [529, 285] on button at bounding box center [530, 295] width 24 height 20
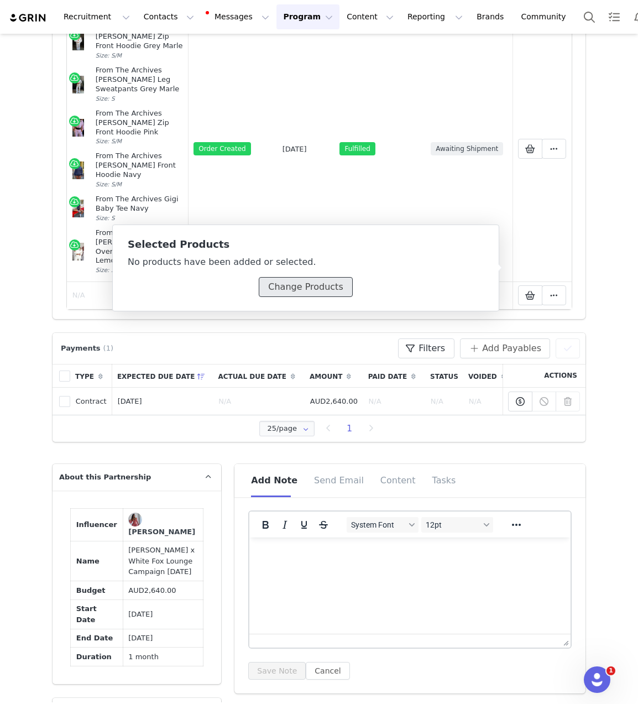
click at [306, 284] on button "Change Products" at bounding box center [305, 287] width 93 height 20
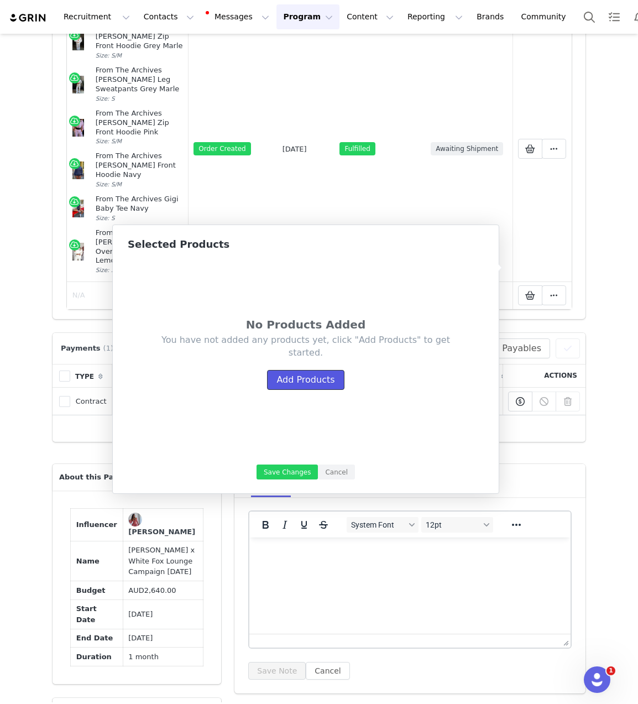
click at [321, 386] on button "Add Products" at bounding box center [305, 380] width 77 height 20
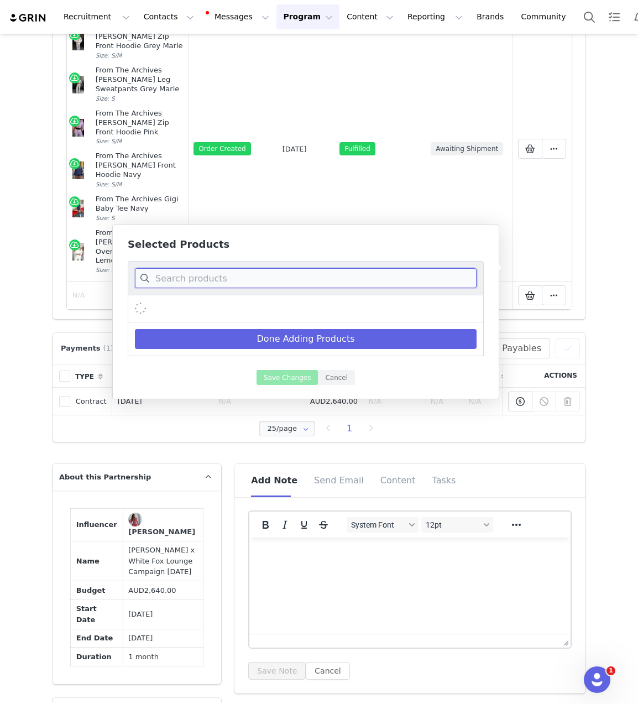
click at [274, 272] on input at bounding box center [306, 278] width 342 height 20
paste input "Comfy And Cute Slim Zip Front Hoodie Black"
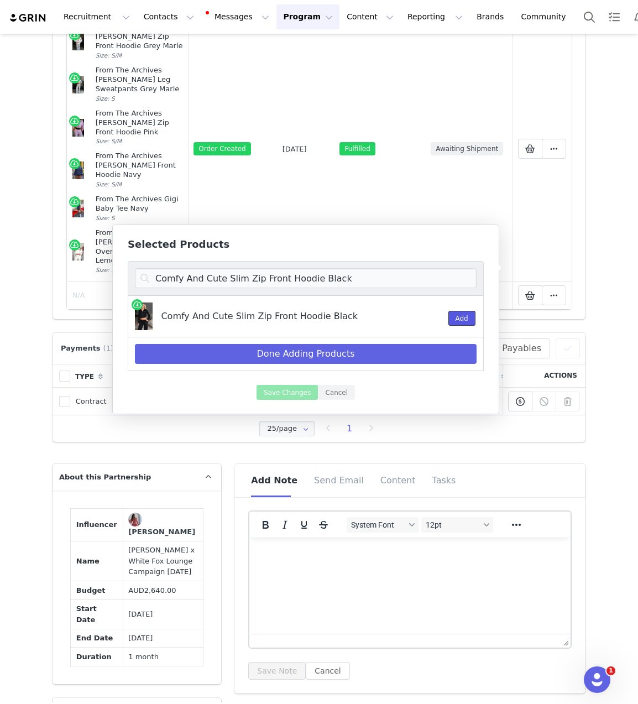
click at [459, 317] on button "Add" at bounding box center [461, 318] width 27 height 15
click at [247, 278] on input "Comfy And Cute Slim Zip Front Hoodie Black" at bounding box center [306, 278] width 342 height 20
paste input "Wide Leg Sweatpants"
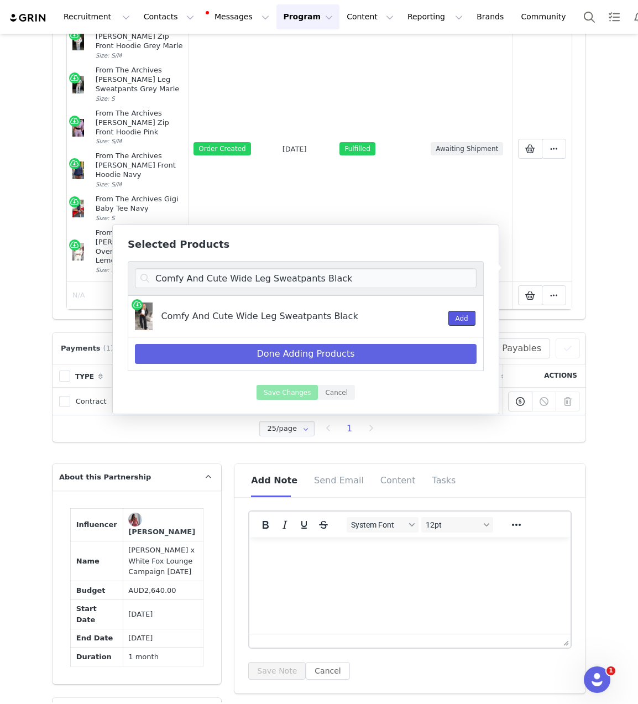
click at [462, 322] on button "Add" at bounding box center [461, 318] width 27 height 15
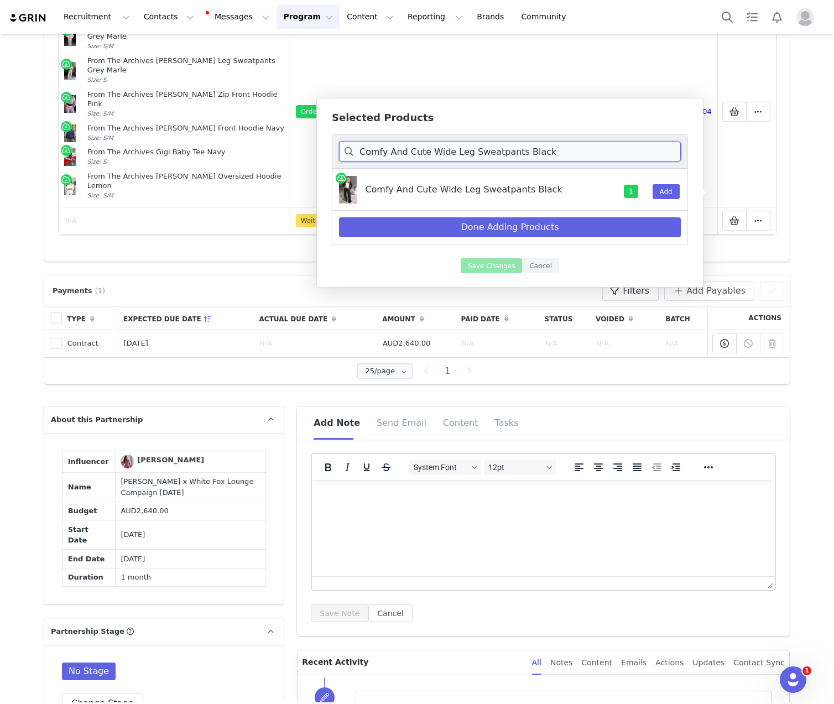
click at [504, 150] on input "Comfy And Cute Wide Leg Sweatpants Black" at bounding box center [510, 152] width 342 height 20
paste input "Lucky Thirteen Elsa Off Shoulder Sweater Charcoal"
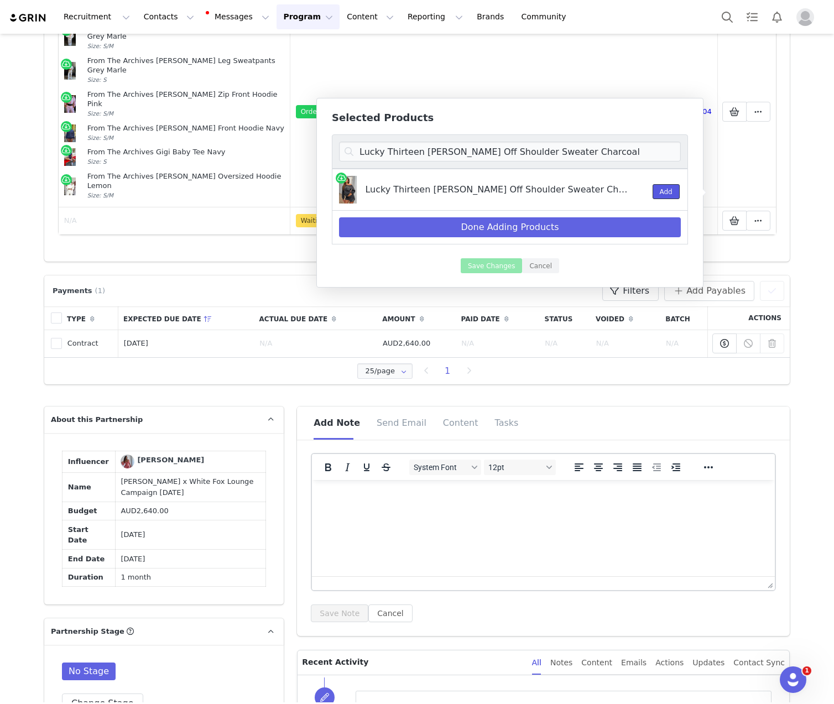
click at [637, 192] on button "Add" at bounding box center [665, 191] width 27 height 15
click at [501, 139] on div "Lucky Thirteen Elsa Off Shoulder Sweater Charcoal" at bounding box center [510, 151] width 356 height 34
click at [501, 150] on input "Lucky Thirteen Elsa Off Shoulder Sweater Charcoal" at bounding box center [510, 152] width 342 height 20
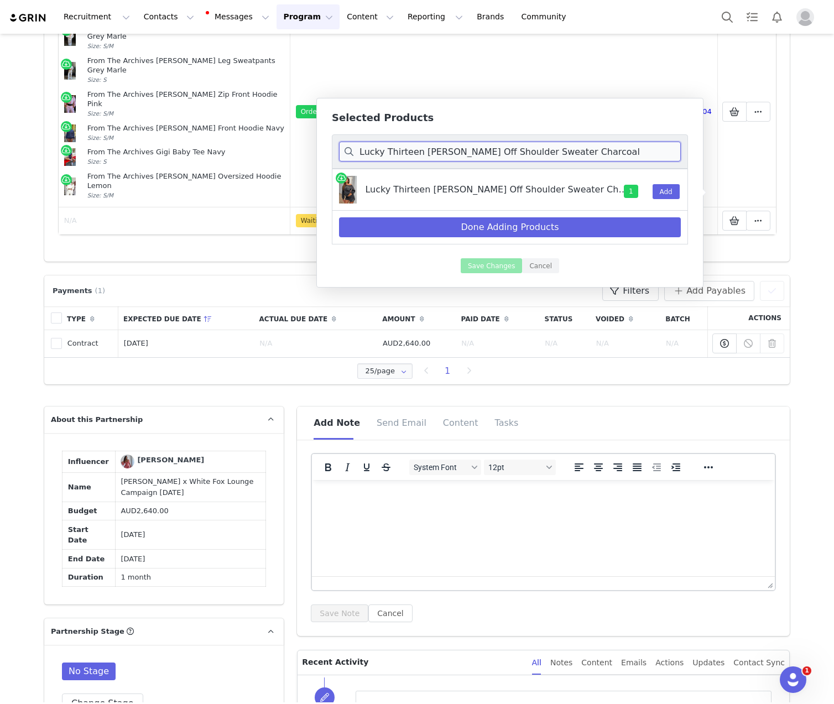
click at [501, 150] on input "Lucky Thirteen Elsa Off Shoulder Sweater Charcoal" at bounding box center [510, 152] width 342 height 20
paste input "Lounge Shorts"
click at [637, 190] on button "Add" at bounding box center [665, 191] width 27 height 15
click at [480, 152] on input "Lucky Thirteen Elsa Lounge Shorts Charcoal" at bounding box center [510, 152] width 342 height 20
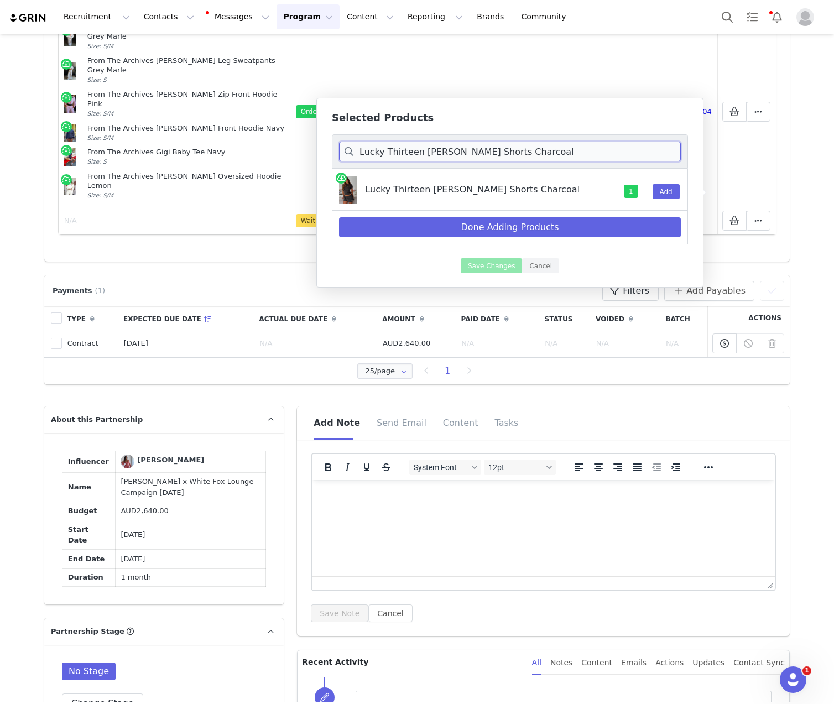
click at [480, 152] on input "Lucky Thirteen Elsa Lounge Shorts Charcoal" at bounding box center [510, 152] width 342 height 20
paste input "Straight Forward Wide Leg Sweatpants Pink"
click at [637, 190] on button "Add" at bounding box center [665, 191] width 27 height 15
click at [457, 158] on input "Straight Forward Wide Leg Sweatpants Pink" at bounding box center [510, 152] width 342 height 20
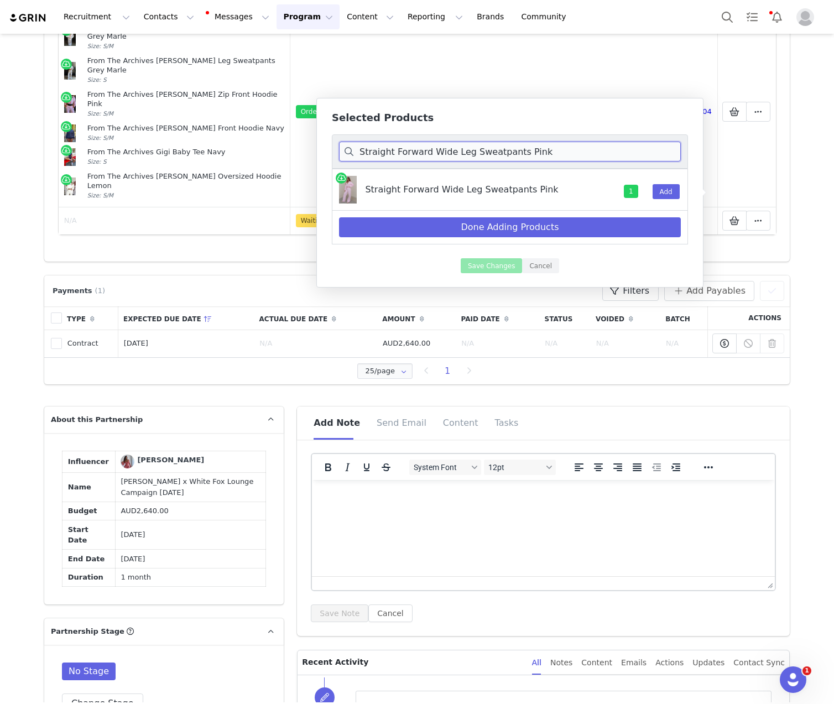
click at [457, 158] on input "Straight Forward Wide Leg Sweatpants Pink" at bounding box center [510, 152] width 342 height 20
paste input "he's Effortless Cropped Hoodie Posy"
click at [637, 191] on button "Add" at bounding box center [665, 191] width 27 height 15
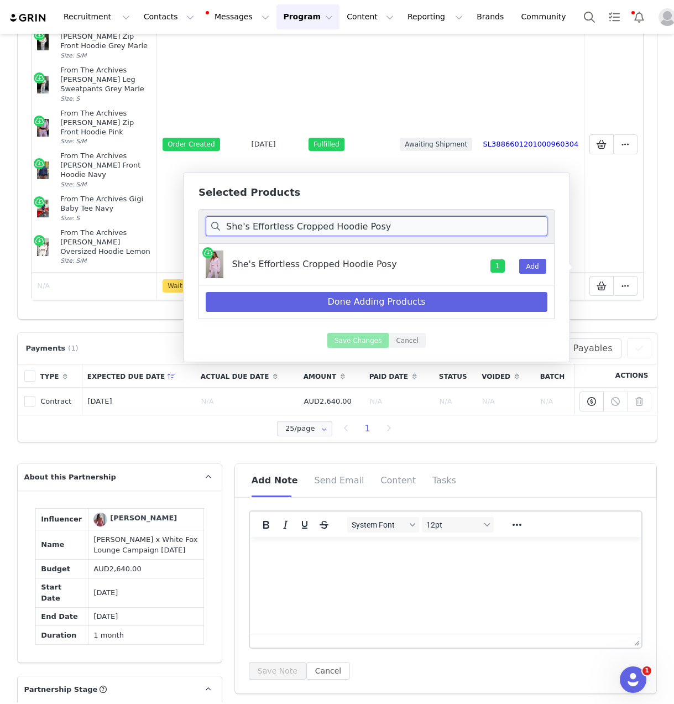
click at [310, 227] on input "She's Effortless Cropped Hoodie Posy" at bounding box center [377, 226] width 342 height 20
click at [311, 227] on input "She's Effortless Cropped Hoodie Posy" at bounding box center [377, 226] width 342 height 20
paste input "Lucky Thirteen Charise Zip Front Hoodie Grey Marle"
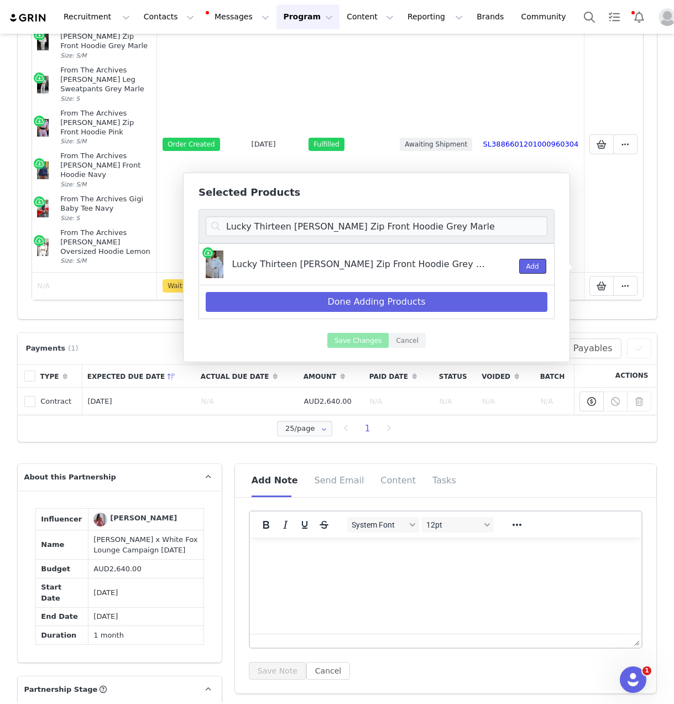
click at [533, 266] on button "Add" at bounding box center [532, 266] width 27 height 15
click at [320, 218] on input "Lucky Thirteen Charise Zip Front Hoodie Grey Marle" at bounding box center [377, 226] width 342 height 20
click at [275, 222] on input "Lucky Thirteen Charise Zip Front Hoodie Grey Marle" at bounding box center [377, 226] width 342 height 20
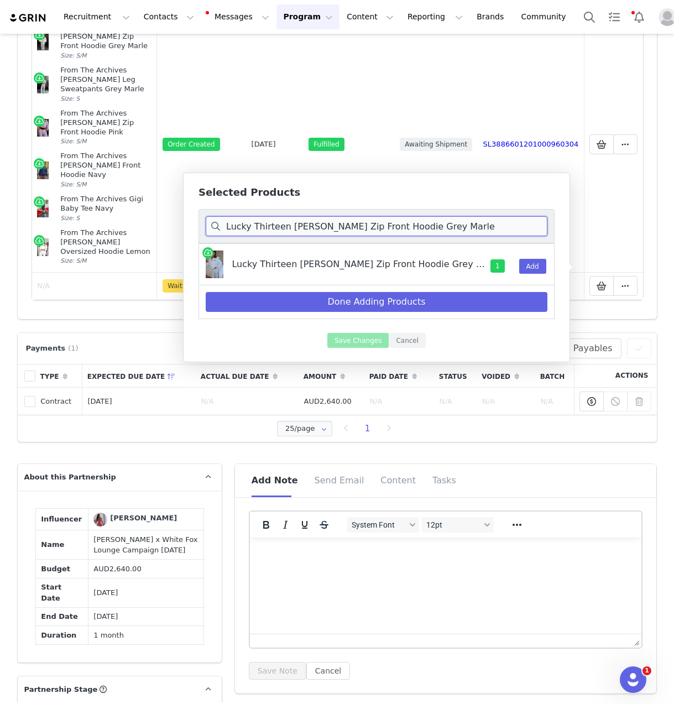
paste input "Wide Leg Sweatpants"
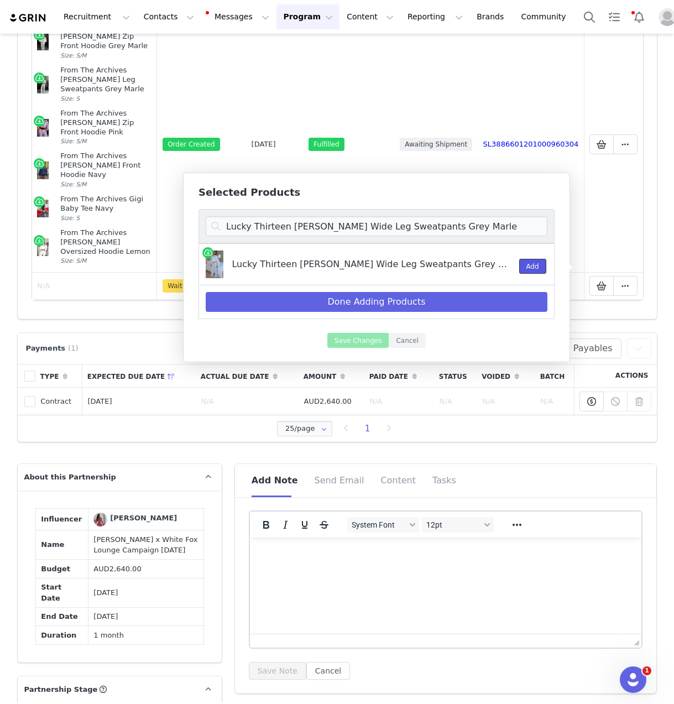
click at [530, 269] on button "Add" at bounding box center [532, 266] width 27 height 15
click at [328, 228] on input "Lucky Thirteen Charise Wide Leg Sweatpants Grey Marle" at bounding box center [377, 226] width 342 height 20
paste input "Core Classic Lounge Shorts Dark"
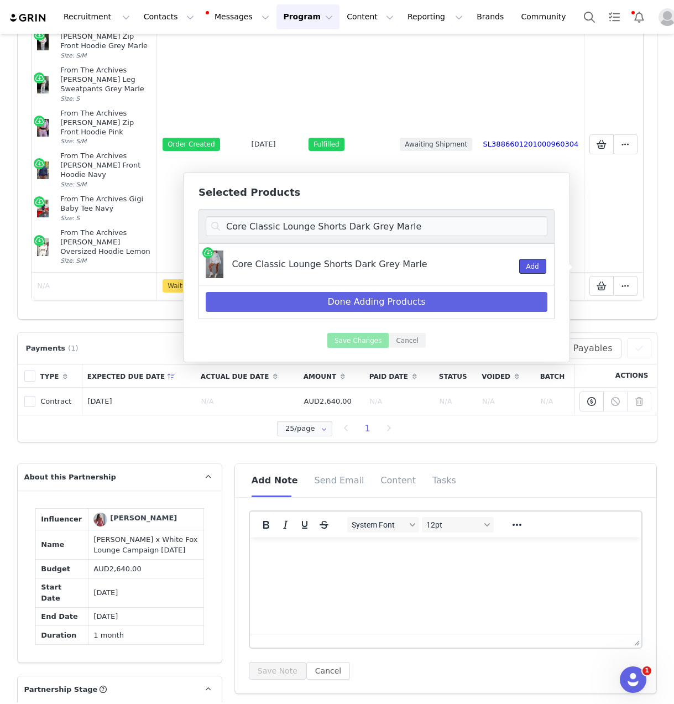
click at [523, 264] on button "Add" at bounding box center [532, 266] width 27 height 15
click at [248, 221] on input "Core Classic Lounge Shorts Dark Grey Marle" at bounding box center [377, 226] width 342 height 20
paste input "Zip Front Sweater"
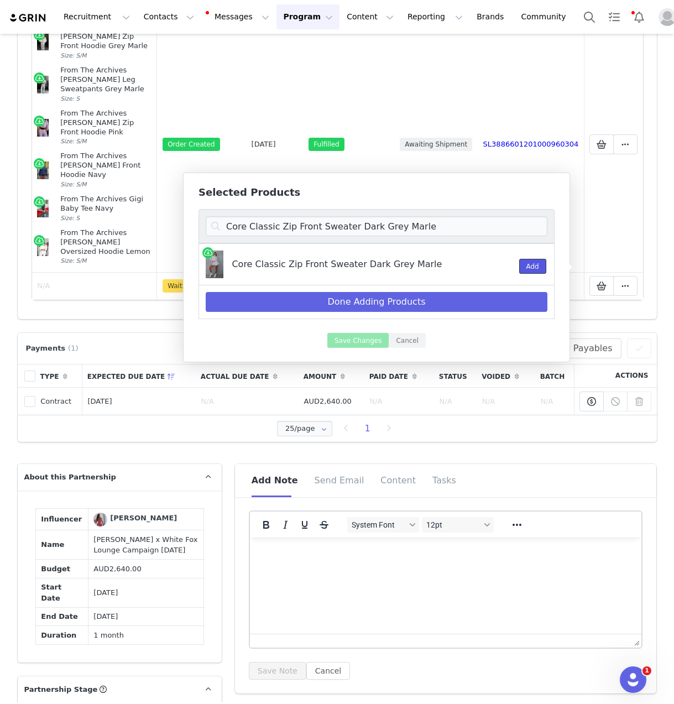
click at [540, 273] on button "Add" at bounding box center [532, 266] width 27 height 15
click at [289, 227] on input "Core Classic Zip Front Sweater Dark Grey Marle" at bounding box center [377, 226] width 342 height 20
paste input "Archive 6.0 Playsuit Liquoric"
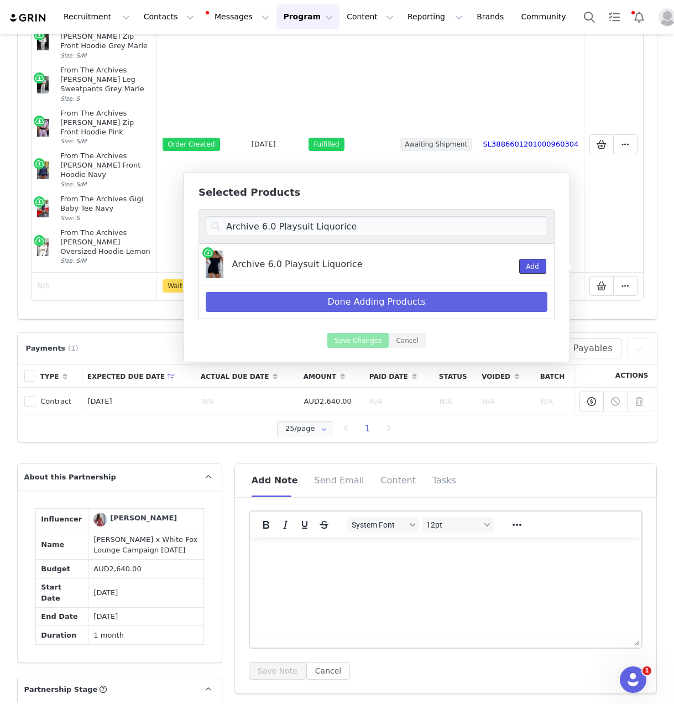
click at [532, 268] on button "Add" at bounding box center [532, 266] width 27 height 15
click at [306, 222] on input "Archive 6.0 Playsuit Liquorice" at bounding box center [377, 226] width 342 height 20
paste input "Hiding Away Lounge Shorts Dark Camo"
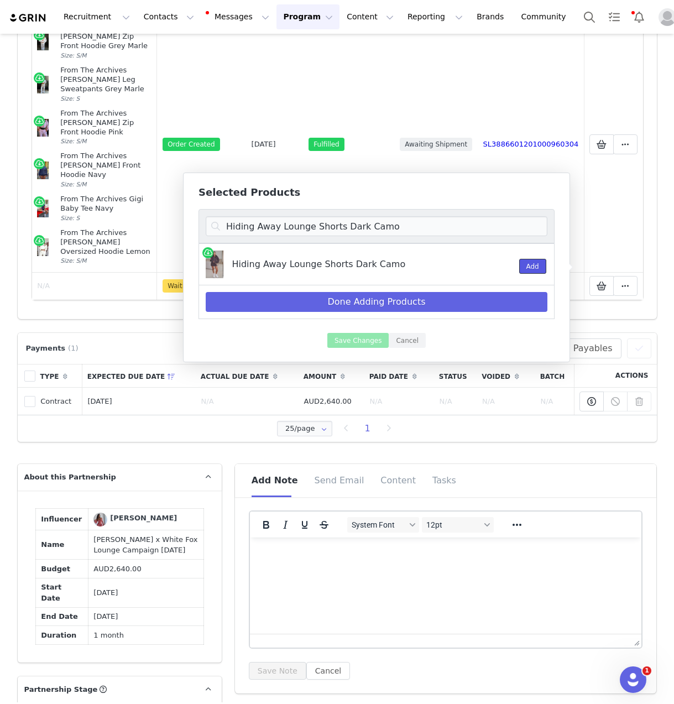
click at [529, 262] on button "Add" at bounding box center [532, 266] width 27 height 15
click at [343, 223] on input "Hiding Away Lounge Shorts Dark Camo" at bounding box center [377, 226] width 342 height 20
paste input "Boxy Zip Front Hoodie"
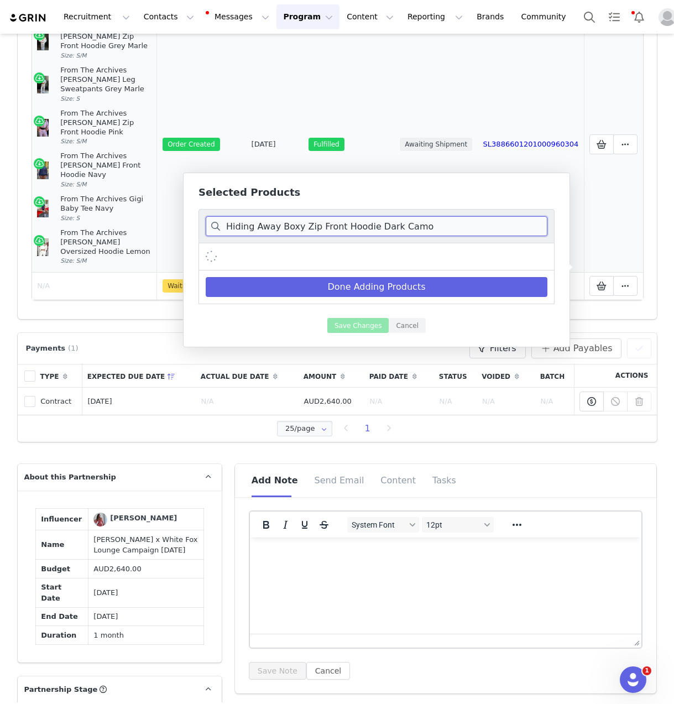
type input "Hiding Away Boxy Zip Front Hoodie Dark Camo"
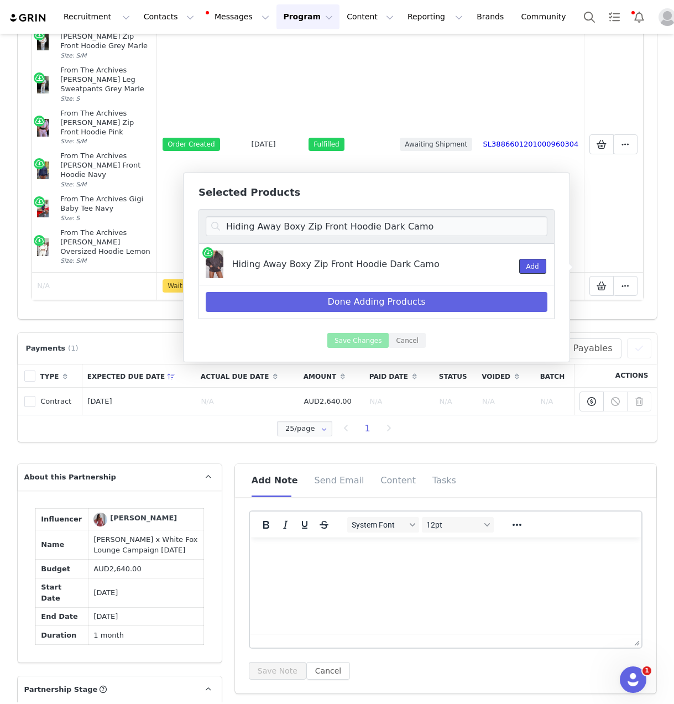
click at [534, 267] on button "Add" at bounding box center [532, 266] width 27 height 15
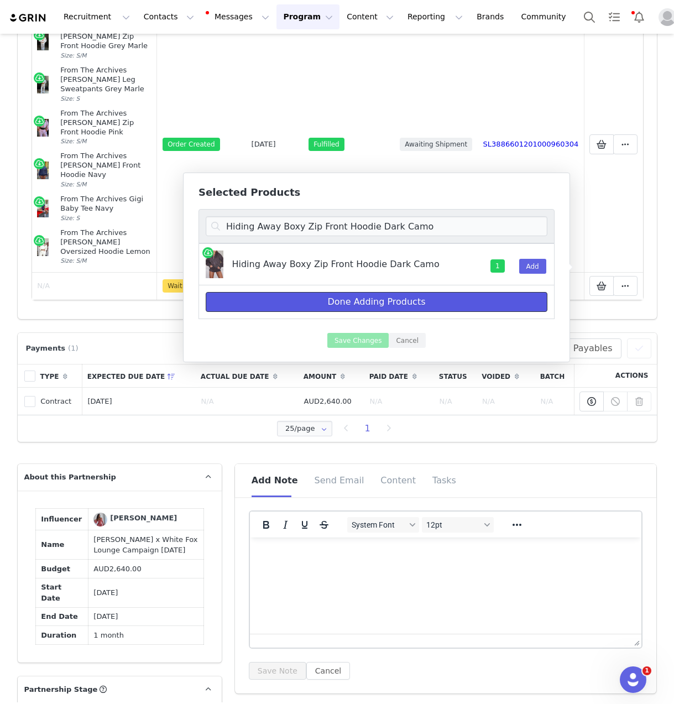
click at [462, 305] on button "Done Adding Products" at bounding box center [377, 302] width 342 height 20
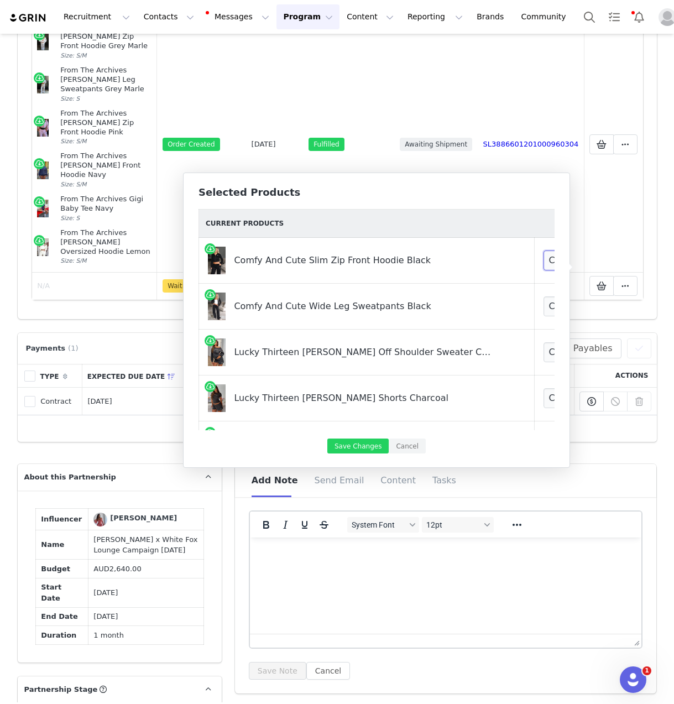
click at [544, 254] on select "Choose Size XXS XS S M L XL" at bounding box center [585, 260] width 82 height 20
select select "28109846"
click at [544, 250] on select "Choose Size XXS XS S M L XL" at bounding box center [585, 260] width 82 height 20
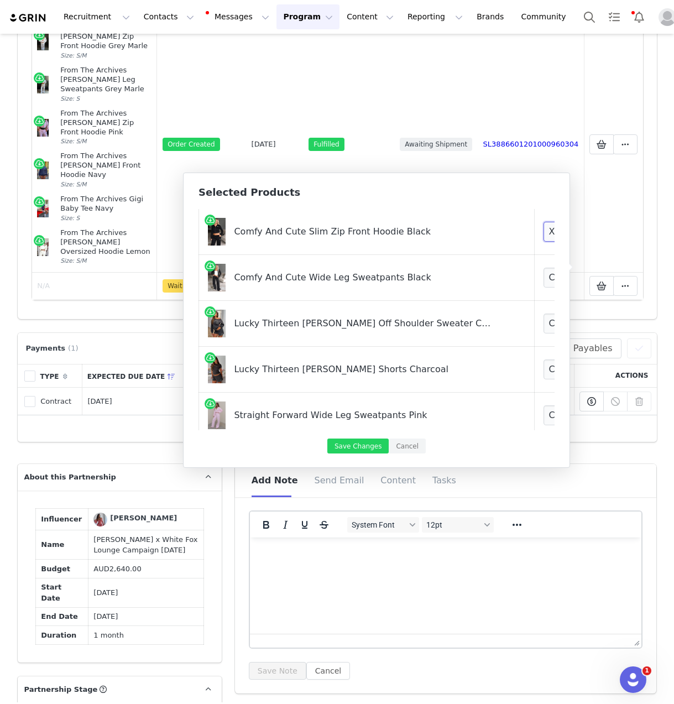
scroll to position [34, 0]
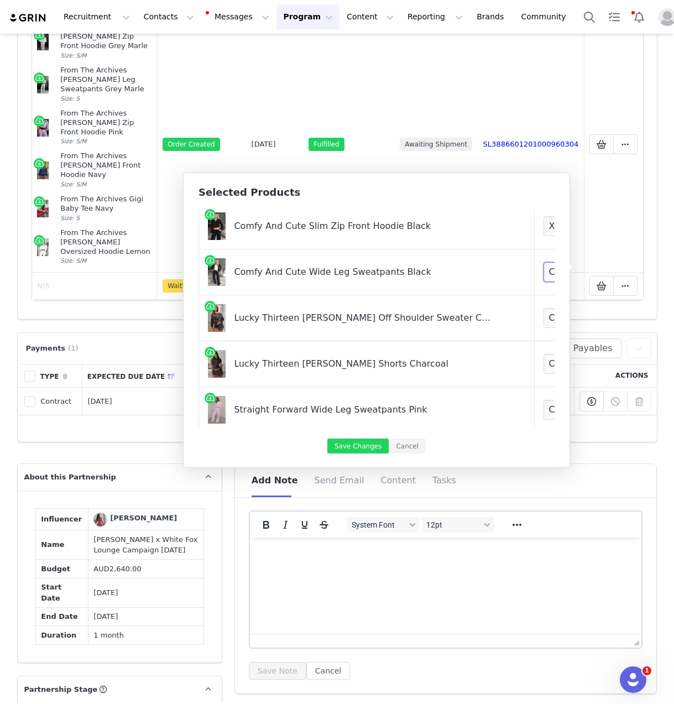
click at [544, 268] on select "Choose Size XXS XS S M L XL" at bounding box center [585, 272] width 82 height 20
select select "28109724"
click at [544, 262] on select "Choose Size XXS XS S M L XL" at bounding box center [585, 272] width 82 height 20
click at [544, 319] on select "Choose Size 3XS/XXS XXS/XS XS/S S/M M/L L/XL" at bounding box center [585, 318] width 82 height 20
select select "27778451"
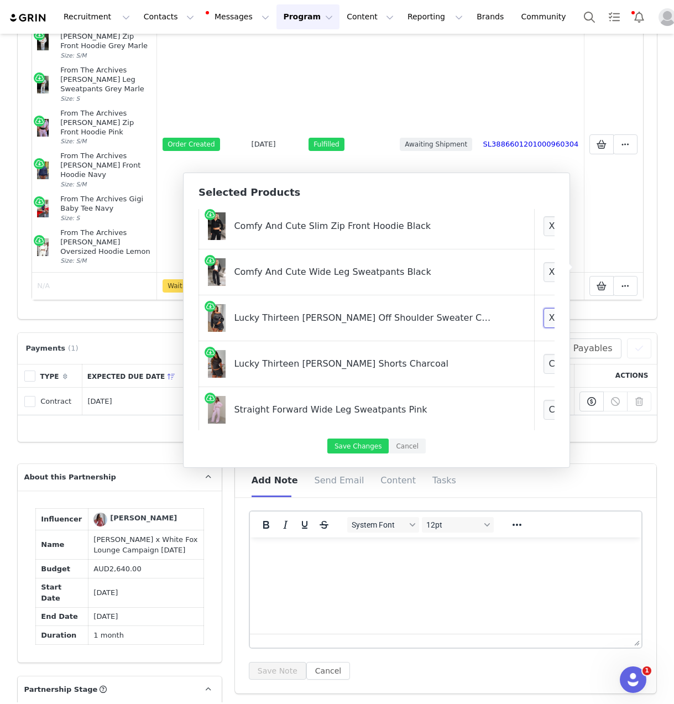
click at [544, 308] on select "Choose Size 3XS/XXS XXS/XS XS/S S/M M/L L/XL" at bounding box center [585, 318] width 82 height 20
click at [544, 363] on select "Choose Size 3XS XXS XS S M L XL" at bounding box center [585, 364] width 82 height 20
select select "27778594"
click at [544, 354] on select "Choose Size 3XS XXS XS S M L XL" at bounding box center [585, 364] width 82 height 20
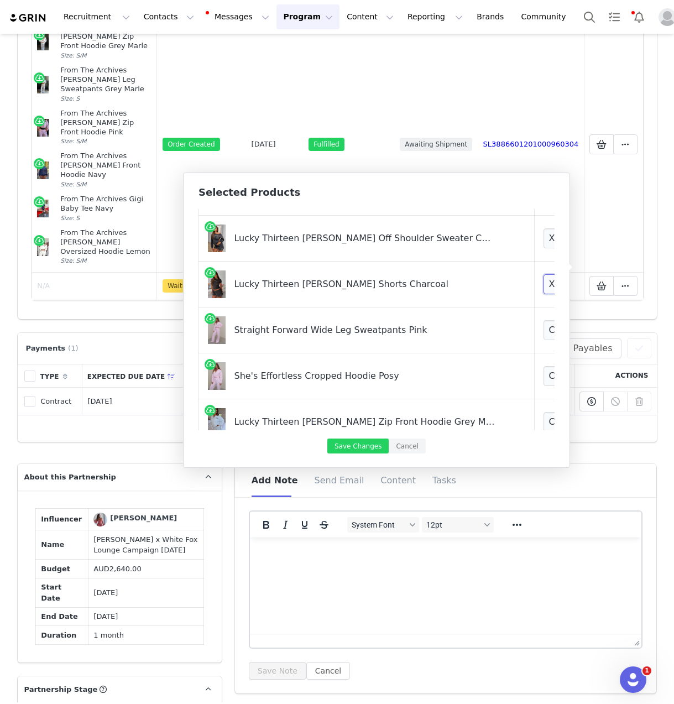
scroll to position [118, 0]
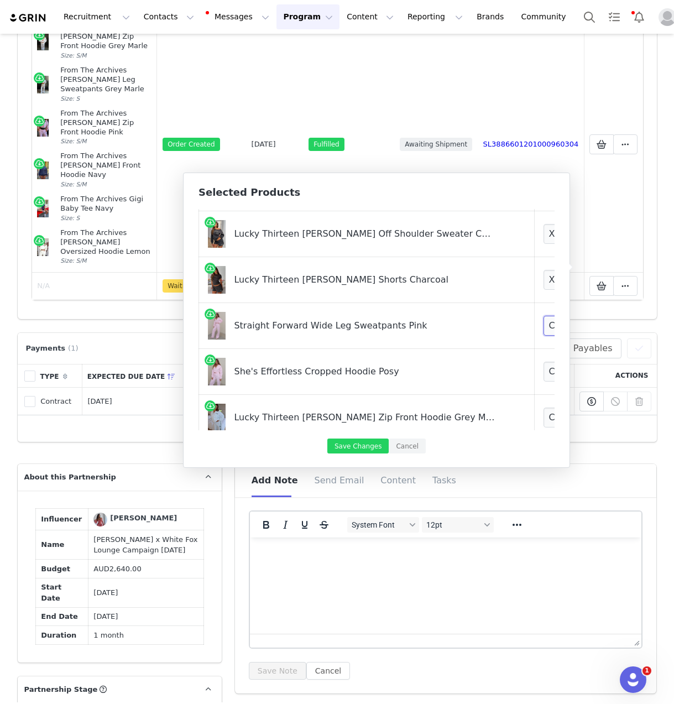
click at [544, 324] on select "Choose Size XXS 3XS XS S M L XL" at bounding box center [585, 326] width 82 height 20
select select "26007919"
click at [544, 316] on select "Choose Size XXS 3XS XS S M L XL" at bounding box center [585, 326] width 82 height 20
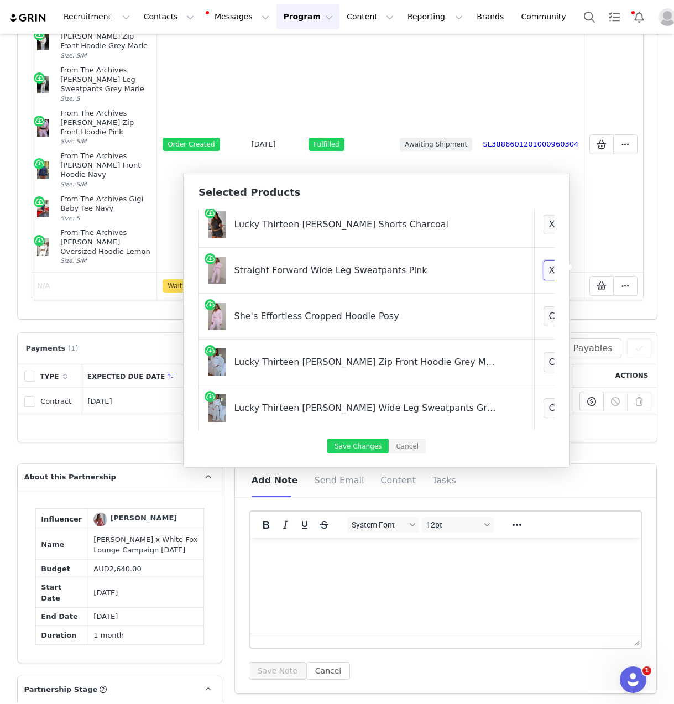
scroll to position [177, 0]
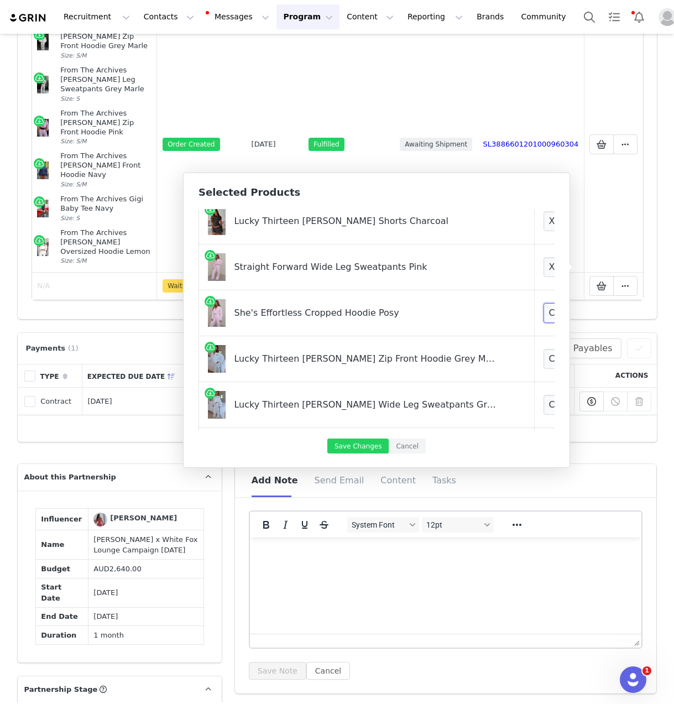
click at [544, 305] on select "Choose Size XXS/XS 3XS/XXS XS/S S/M M/L L/XL" at bounding box center [585, 313] width 82 height 20
select select "26008805"
click at [544, 303] on select "Choose Size XXS/XS 3XS/XXS XS/S S/M M/L L/XL" at bounding box center [585, 313] width 82 height 20
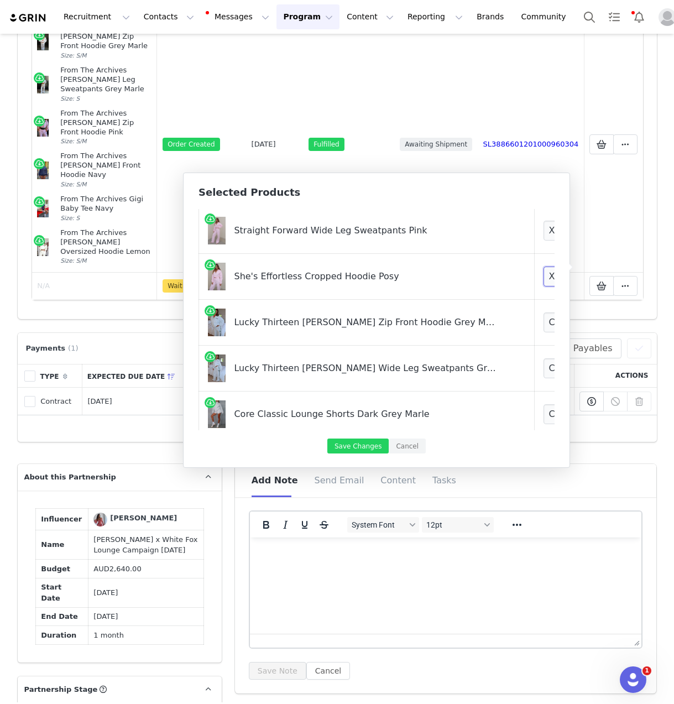
scroll to position [245, 0]
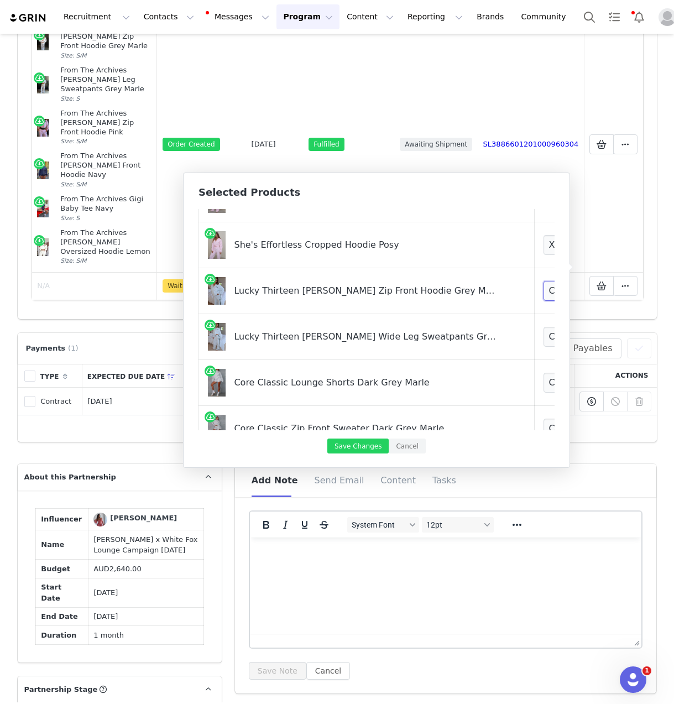
click at [544, 293] on select "Choose Size 3XS/XXS XXS/XS XS/S S/M M/L L/XL" at bounding box center [585, 291] width 82 height 20
select select "27779374"
click at [544, 281] on select "Choose Size 3XS/XXS XXS/XS XS/S S/M M/L L/XL" at bounding box center [585, 291] width 82 height 20
click at [544, 338] on select "Choose Size 3XS XXS XS S M L XL" at bounding box center [585, 337] width 82 height 20
select select "27778628"
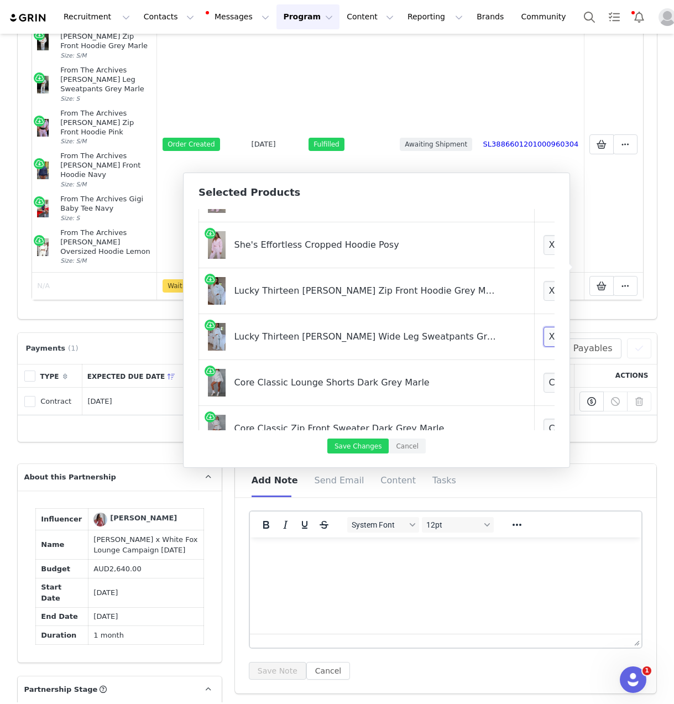
click at [544, 327] on select "Choose Size 3XS XXS XS S M L XL" at bounding box center [585, 337] width 82 height 20
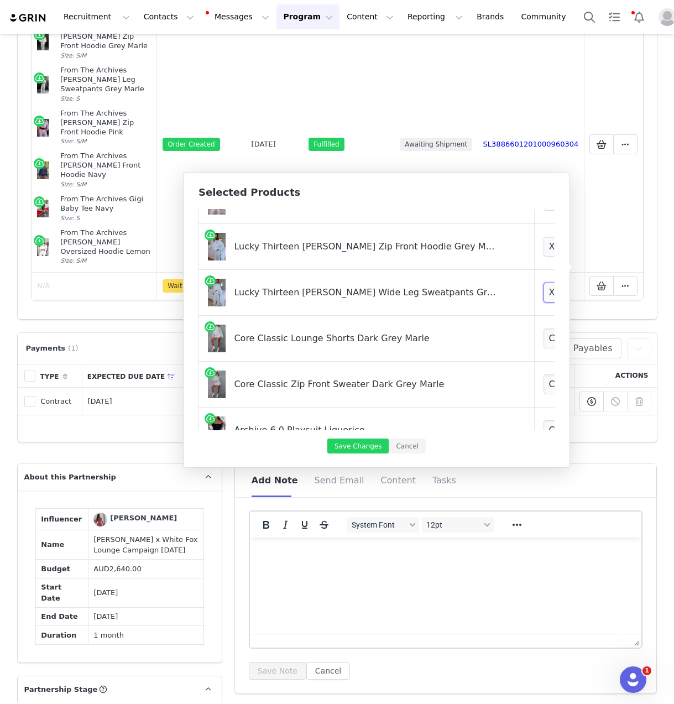
scroll to position [298, 0]
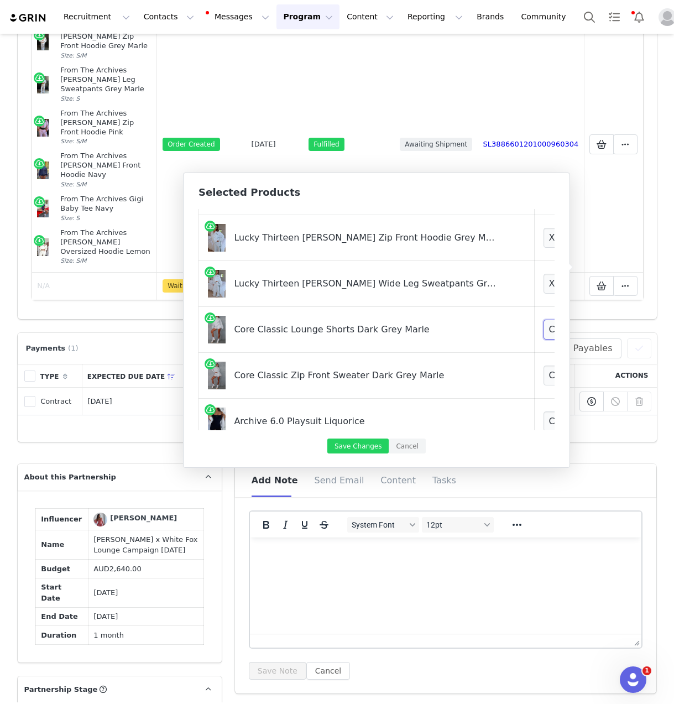
click at [544, 325] on select "Choose Size XXS XS S M L XL XXL" at bounding box center [585, 330] width 82 height 20
select select "26362902"
click at [544, 320] on select "Choose Size XXS XS S M L XL XXL" at bounding box center [585, 330] width 82 height 20
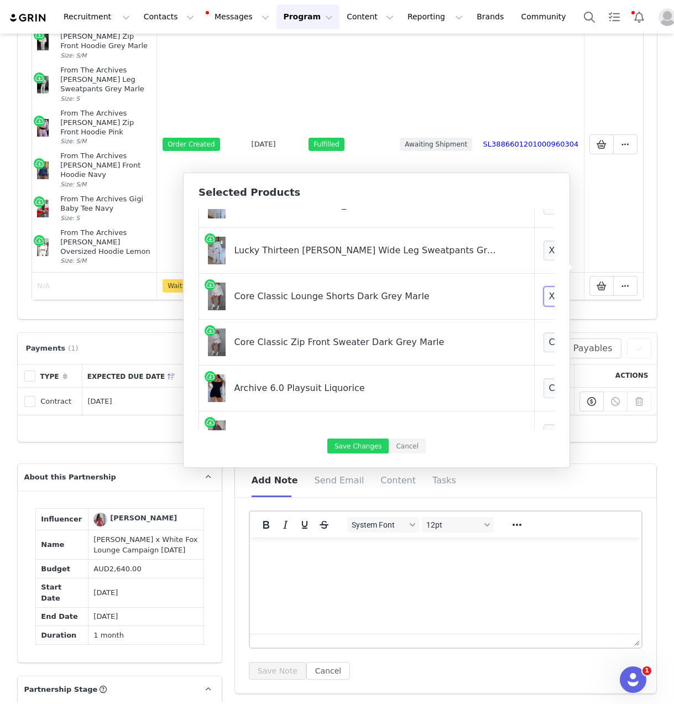
scroll to position [363, 0]
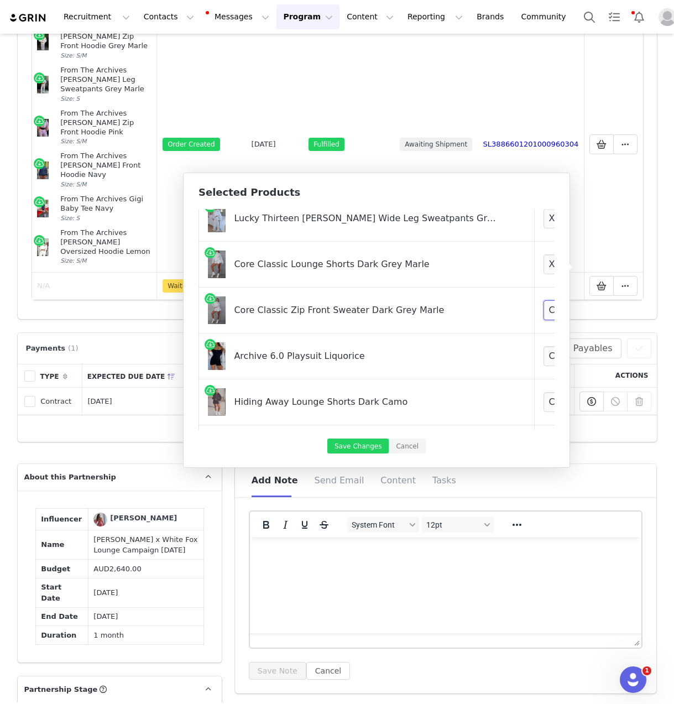
click at [544, 307] on select "Choose Size XXS/XS XS/S S/M M/L L/XL XL/XXL" at bounding box center [585, 310] width 82 height 20
select select "26362436"
click at [544, 300] on select "Choose Size XXS/XS XS/S S/M M/L L/XL XL/XXL" at bounding box center [585, 310] width 82 height 20
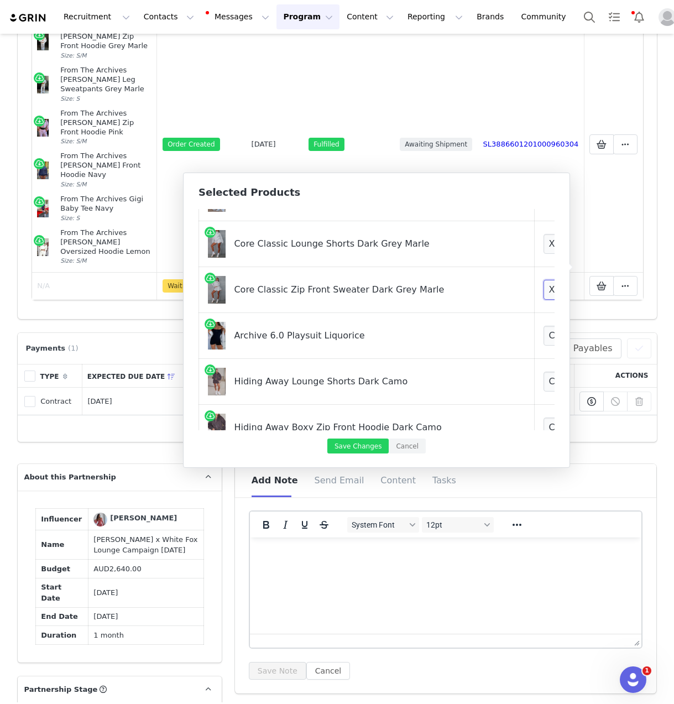
scroll to position [389, 0]
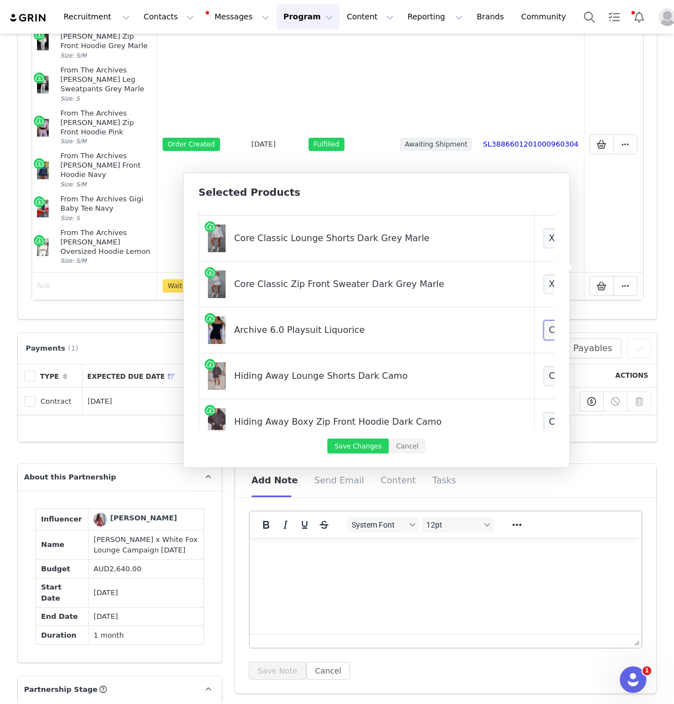
click at [544, 331] on select "Choose Size XS XXS S M L XL" at bounding box center [585, 330] width 82 height 20
select select "16673959"
click at [544, 320] on select "Choose Size XS XXS S M L XL" at bounding box center [585, 330] width 82 height 20
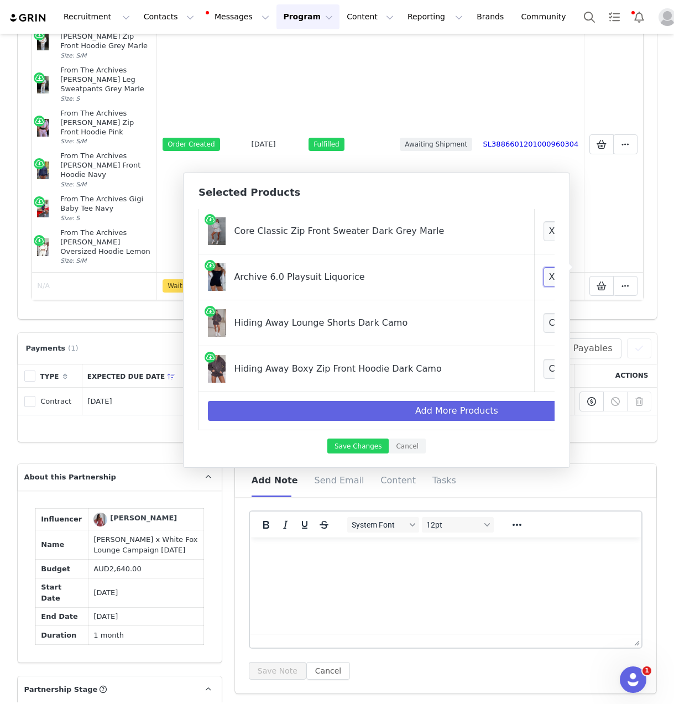
scroll to position [451, 0]
click at [534, 326] on td "Choose Size 3XS XXS XS S M L XL" at bounding box center [609, 323] width 151 height 46
click at [544, 315] on select "Choose Size 3XS XXS XS S M L XL" at bounding box center [585, 323] width 82 height 20
select select "28268827"
click at [544, 313] on select "Choose Size 3XS XXS XS S M L XL" at bounding box center [585, 323] width 82 height 20
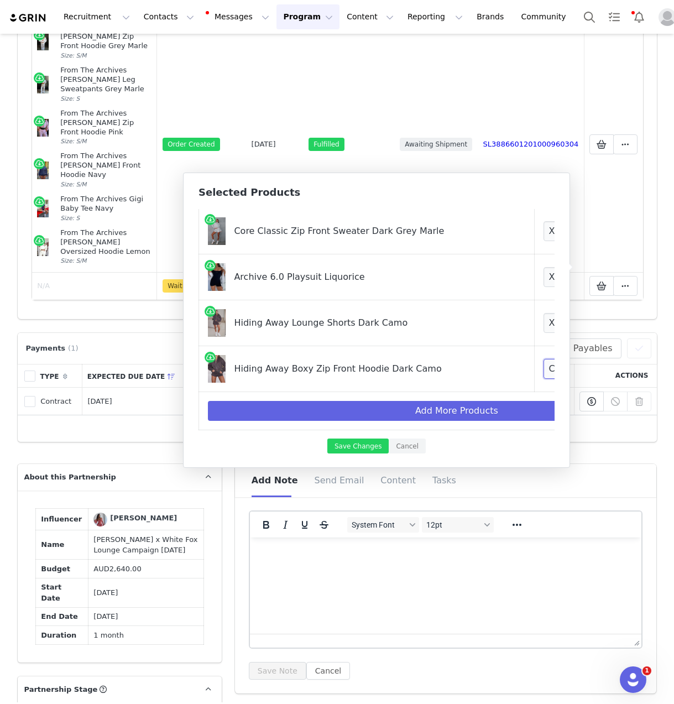
click at [544, 361] on select "Choose Size 3XS/XXS XXS/XS XS/S S/M M/L L/XL" at bounding box center [585, 369] width 82 height 20
select select "28269439"
click at [544, 359] on select "Choose Size 3XS/XXS XXS/XS XS/S S/M M/L L/XL" at bounding box center [585, 369] width 82 height 20
click at [365, 442] on button "Save Changes" at bounding box center [357, 445] width 61 height 15
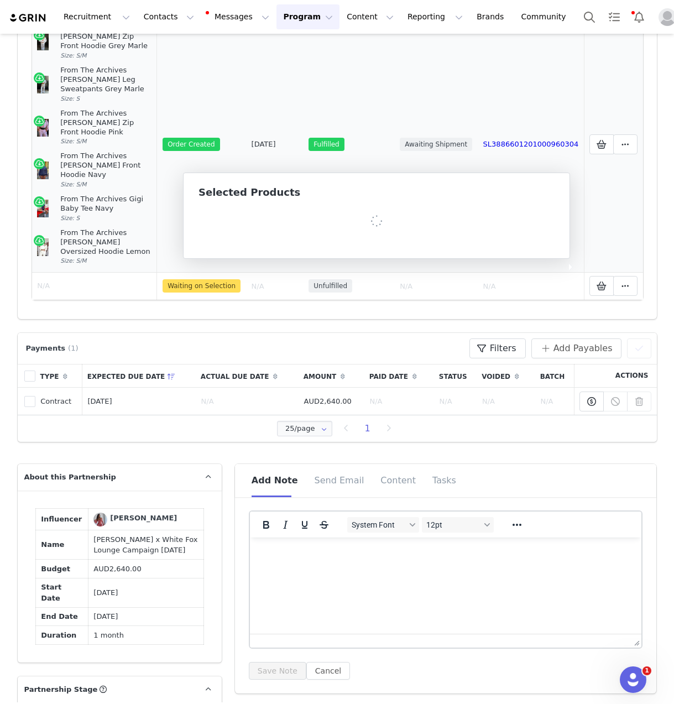
scroll to position [208, 0]
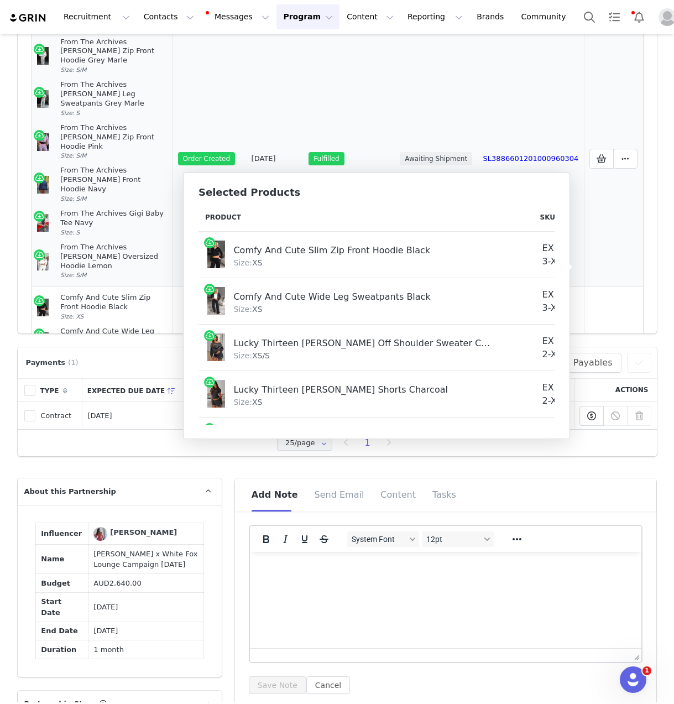
click at [410, 160] on td "Awaiting Shipment" at bounding box center [435, 159] width 83 height 256
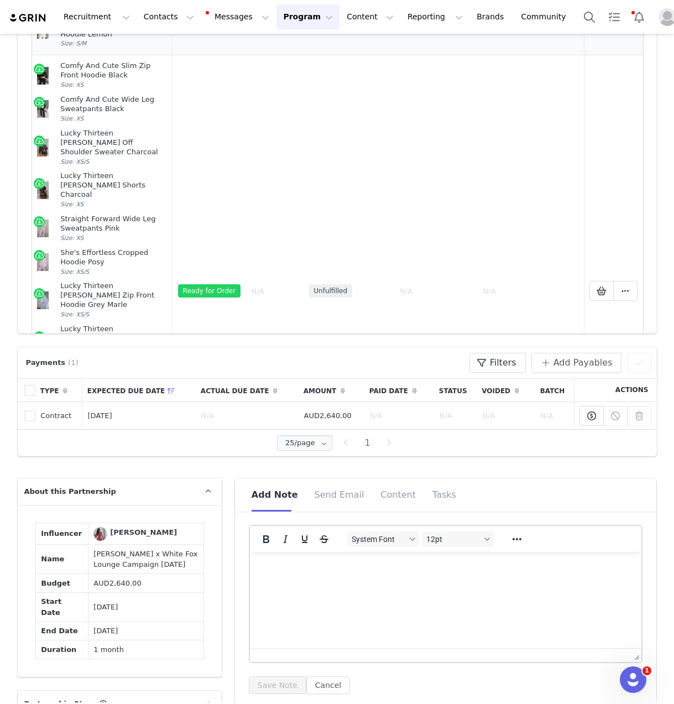
scroll to position [359, 0]
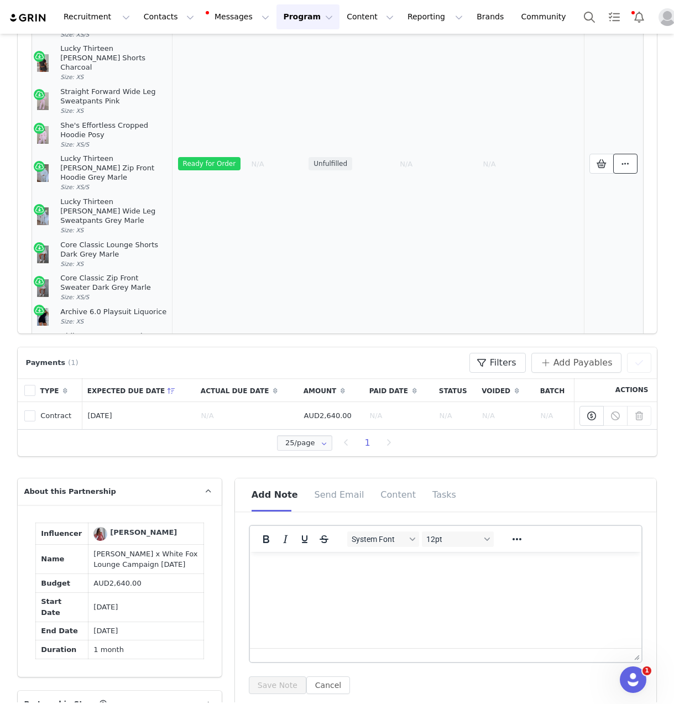
click at [619, 157] on span at bounding box center [625, 163] width 13 height 13
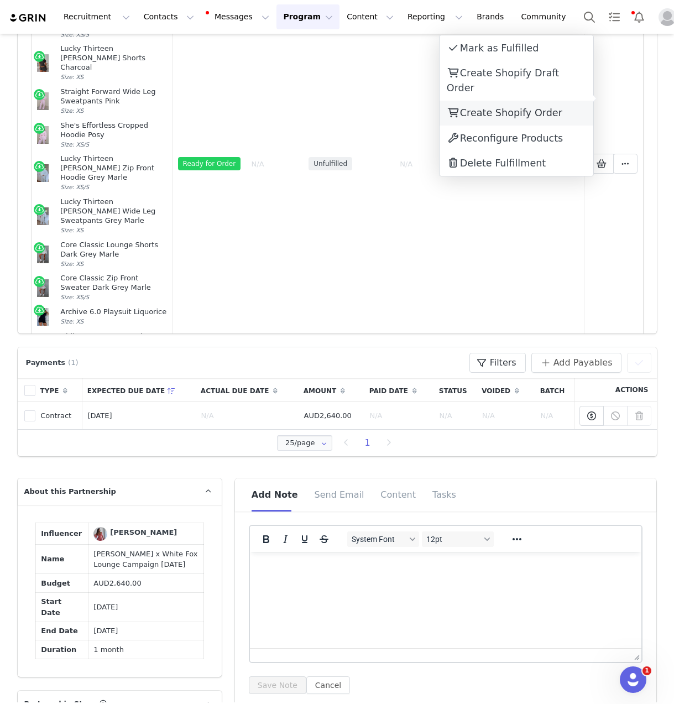
click at [536, 107] on span "Create Shopify Order" at bounding box center [511, 112] width 102 height 11
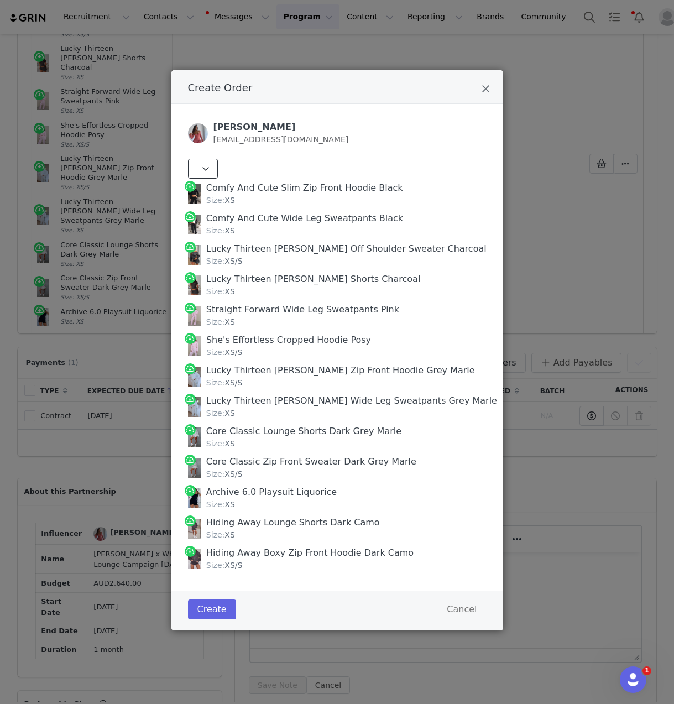
click at [208, 168] on icon "Create Order" at bounding box center [206, 168] width 8 height 9
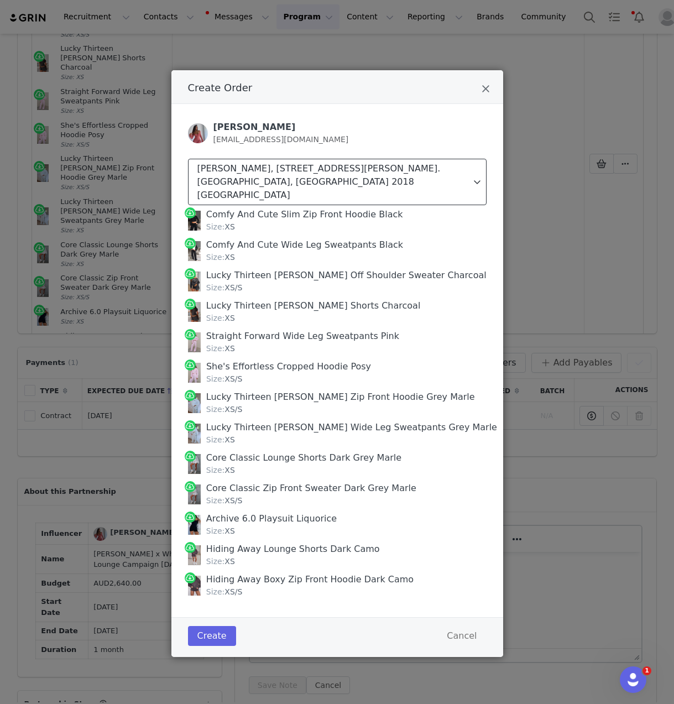
click at [309, 171] on div "Jasmine Tavares, 45-49 Dunning Avenue. Rosebery, New South Wales 2018 Australia" at bounding box center [334, 182] width 274 height 40
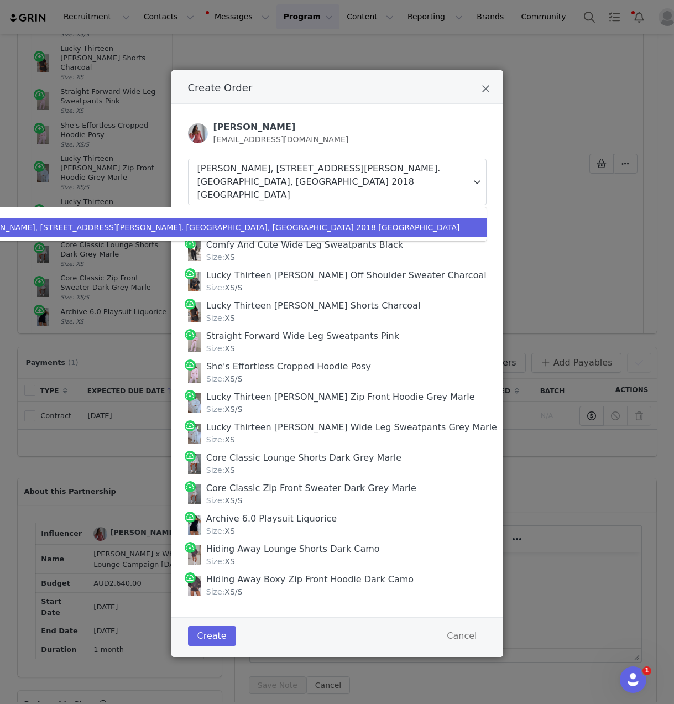
click at [313, 421] on div "Lucky Thirteen Charise Wide Leg Sweatpants Grey Marle" at bounding box center [351, 427] width 291 height 13
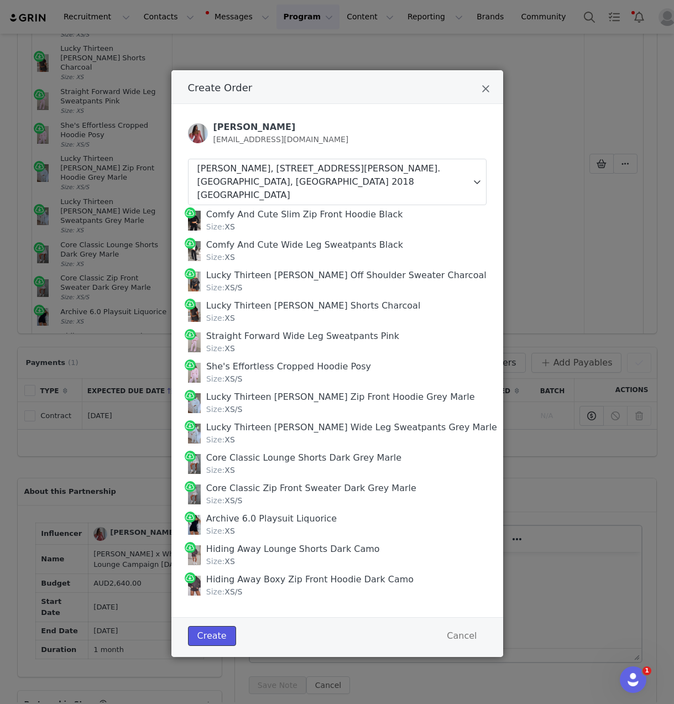
click at [217, 628] on button "Create" at bounding box center [212, 636] width 48 height 20
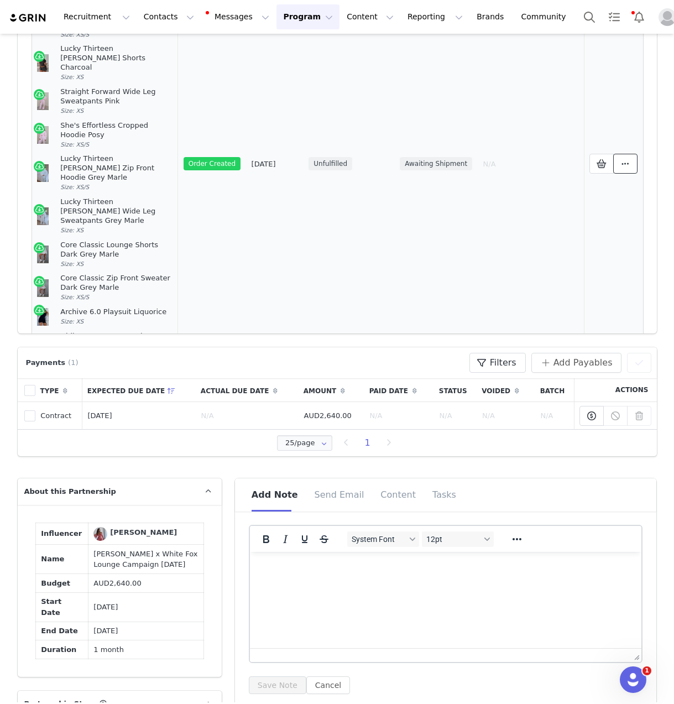
click at [621, 159] on icon at bounding box center [625, 163] width 8 height 9
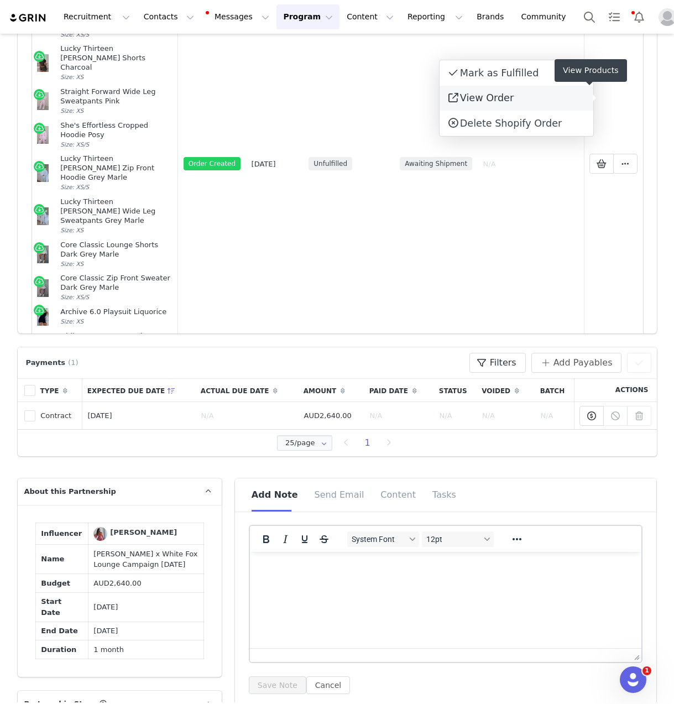
click at [544, 99] on link "View Order" at bounding box center [517, 98] width 154 height 25
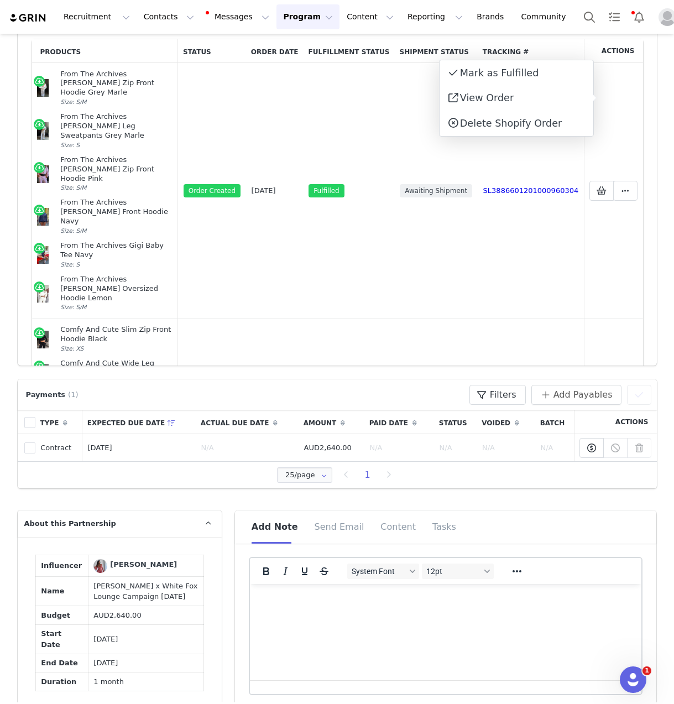
scroll to position [0, 0]
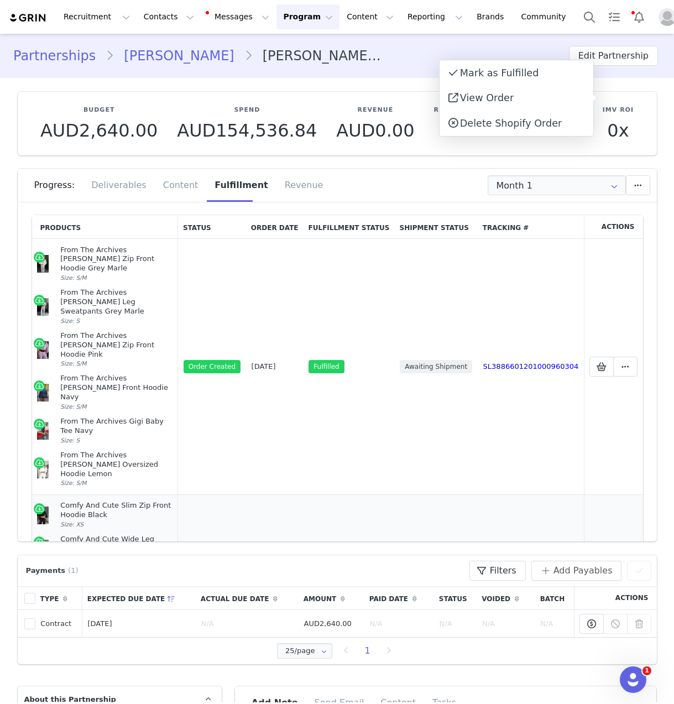
drag, startPoint x: 97, startPoint y: 311, endPoint x: 31, endPoint y: 466, distance: 168.4
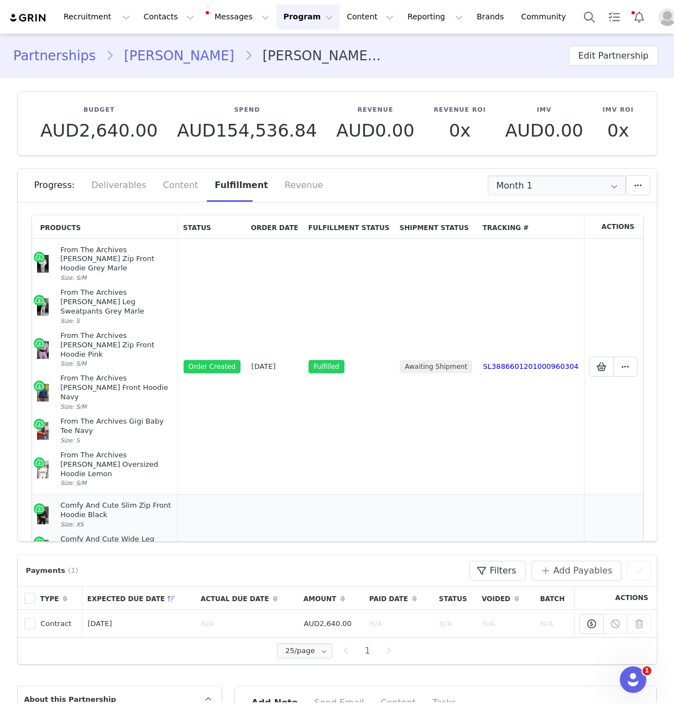
copy td "Comfy And Cute Slim Zip Front Hoodie Black Size: XS Comfy And Cute Wide Leg Swe…"
